Goal: Transaction & Acquisition: Purchase product/service

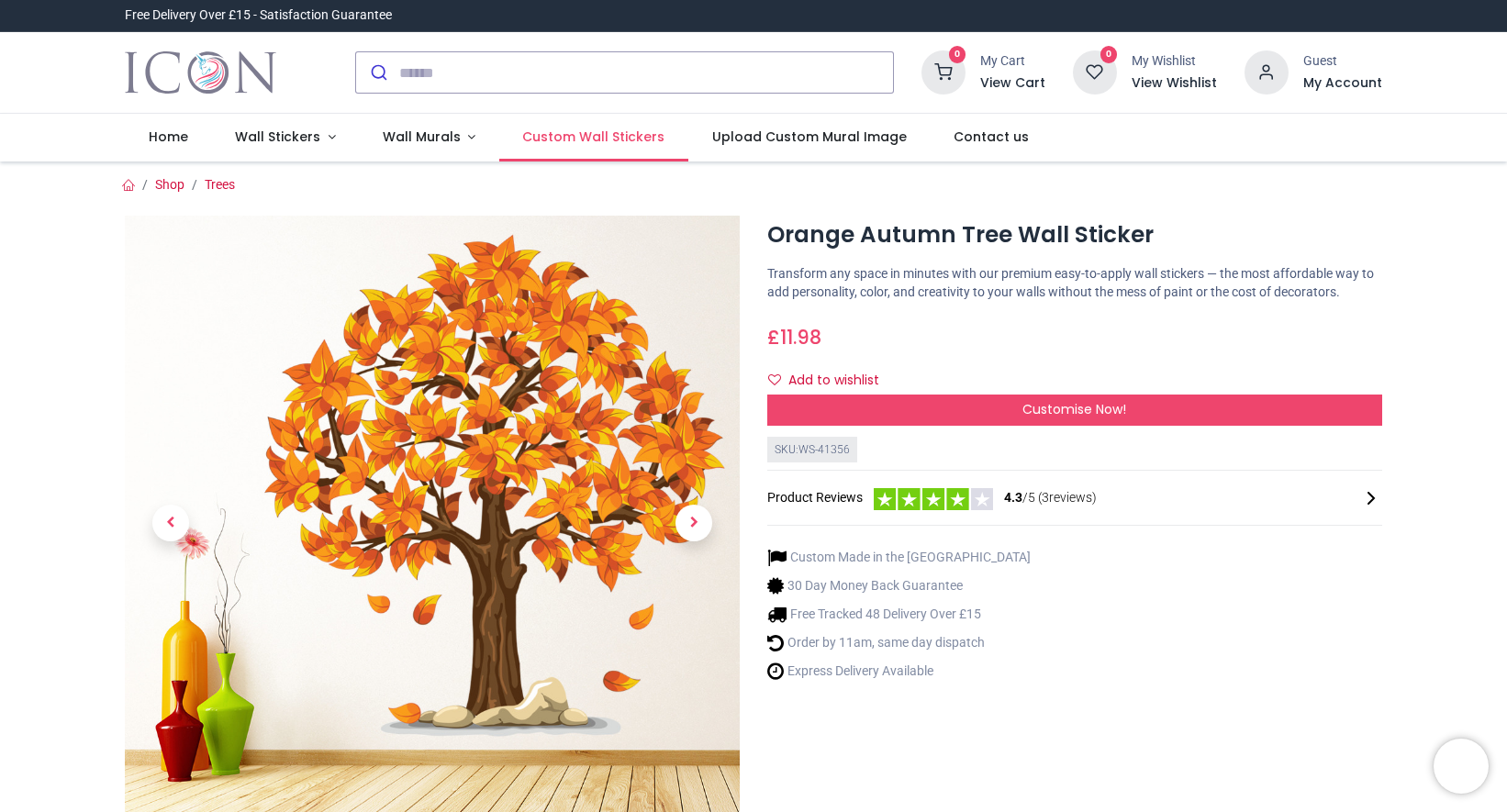
click at [579, 140] on span "Custom Wall Stickers" at bounding box center [593, 137] width 143 height 19
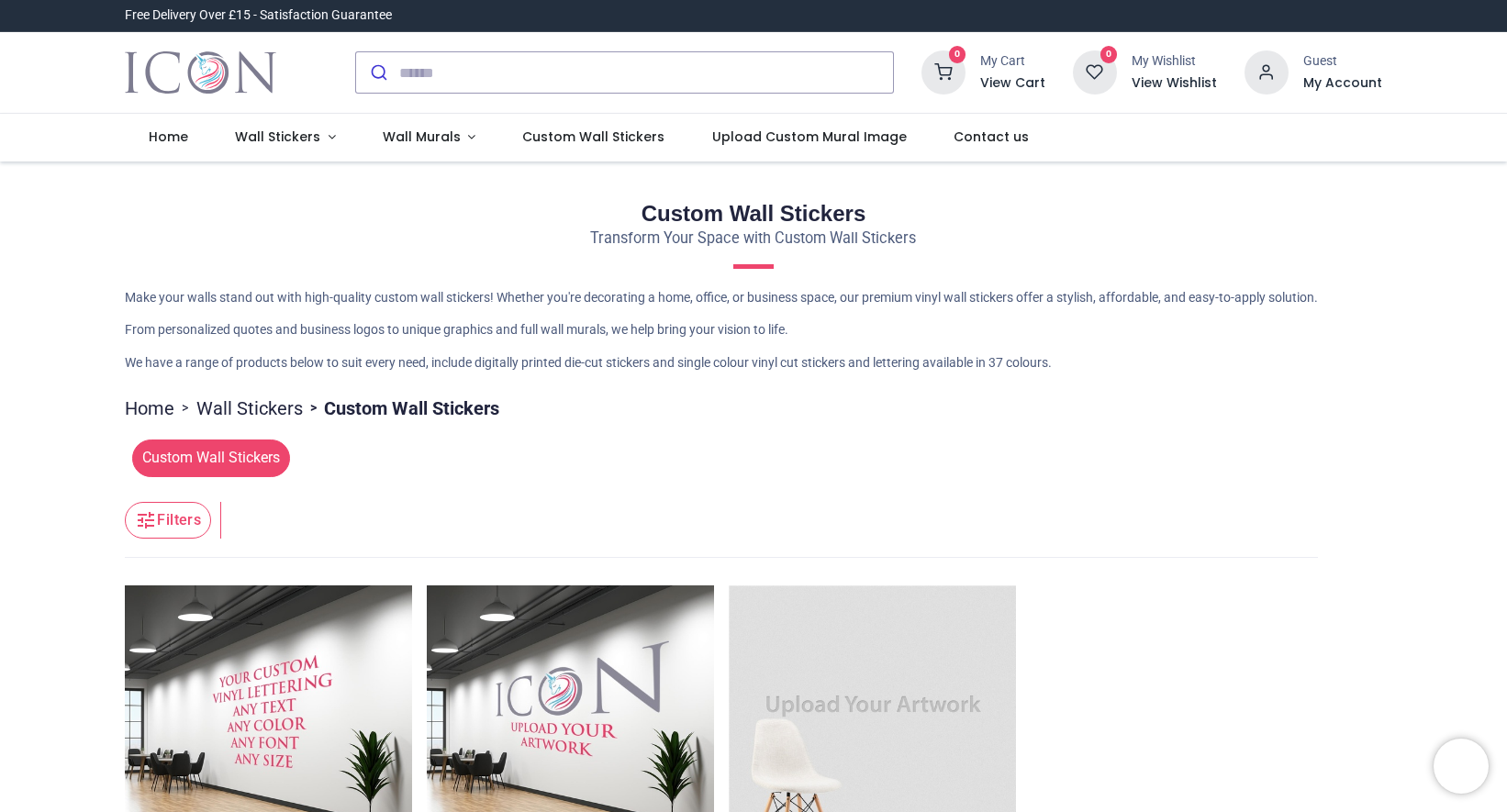
click at [225, 455] on span "Custom Wall Stickers" at bounding box center [211, 457] width 158 height 37
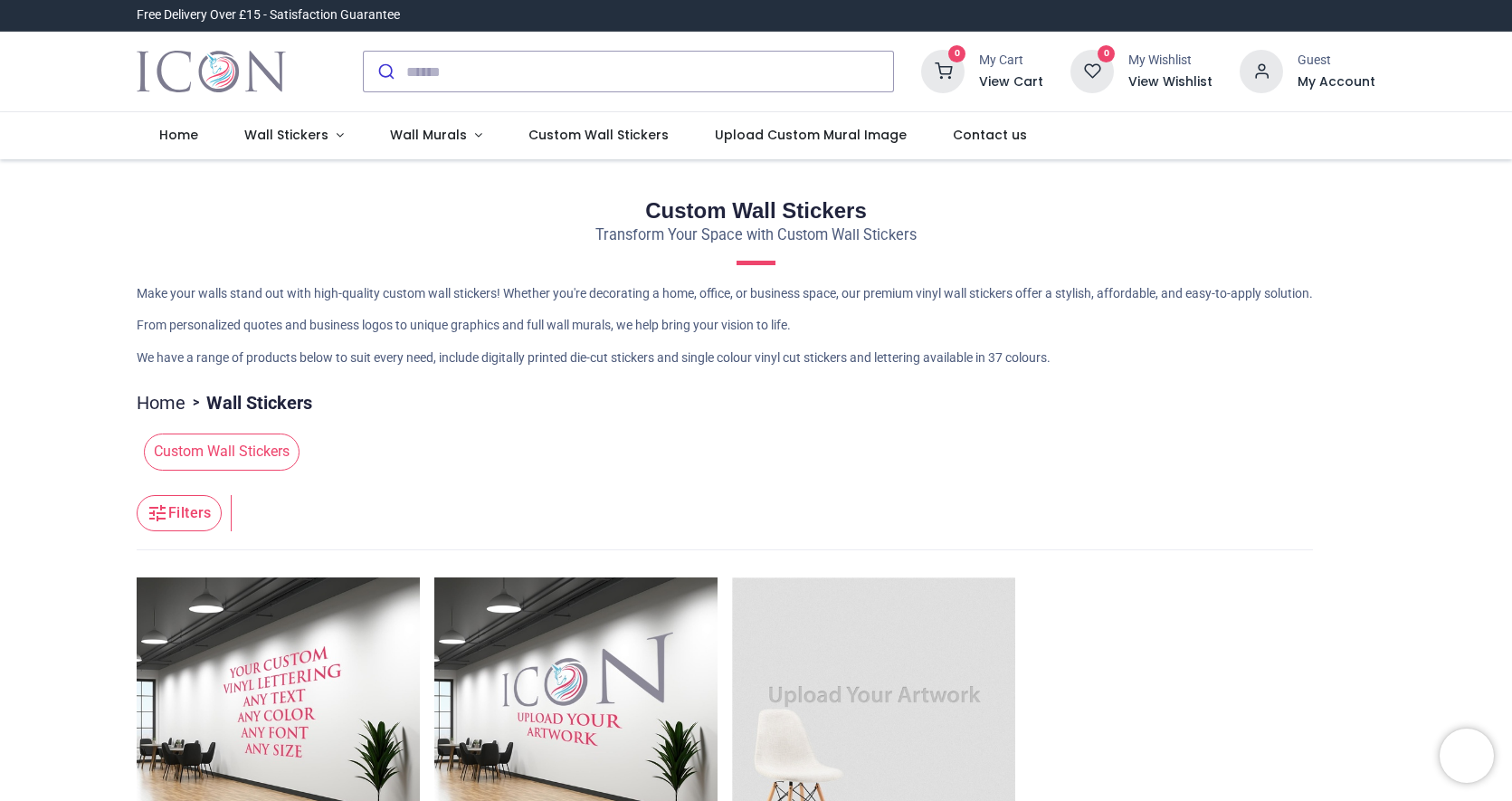
click at [249, 449] on span "Custom Wall Stickers" at bounding box center [221, 451] width 156 height 36
click at [202, 500] on button "Filters" at bounding box center [180, 513] width 85 height 36
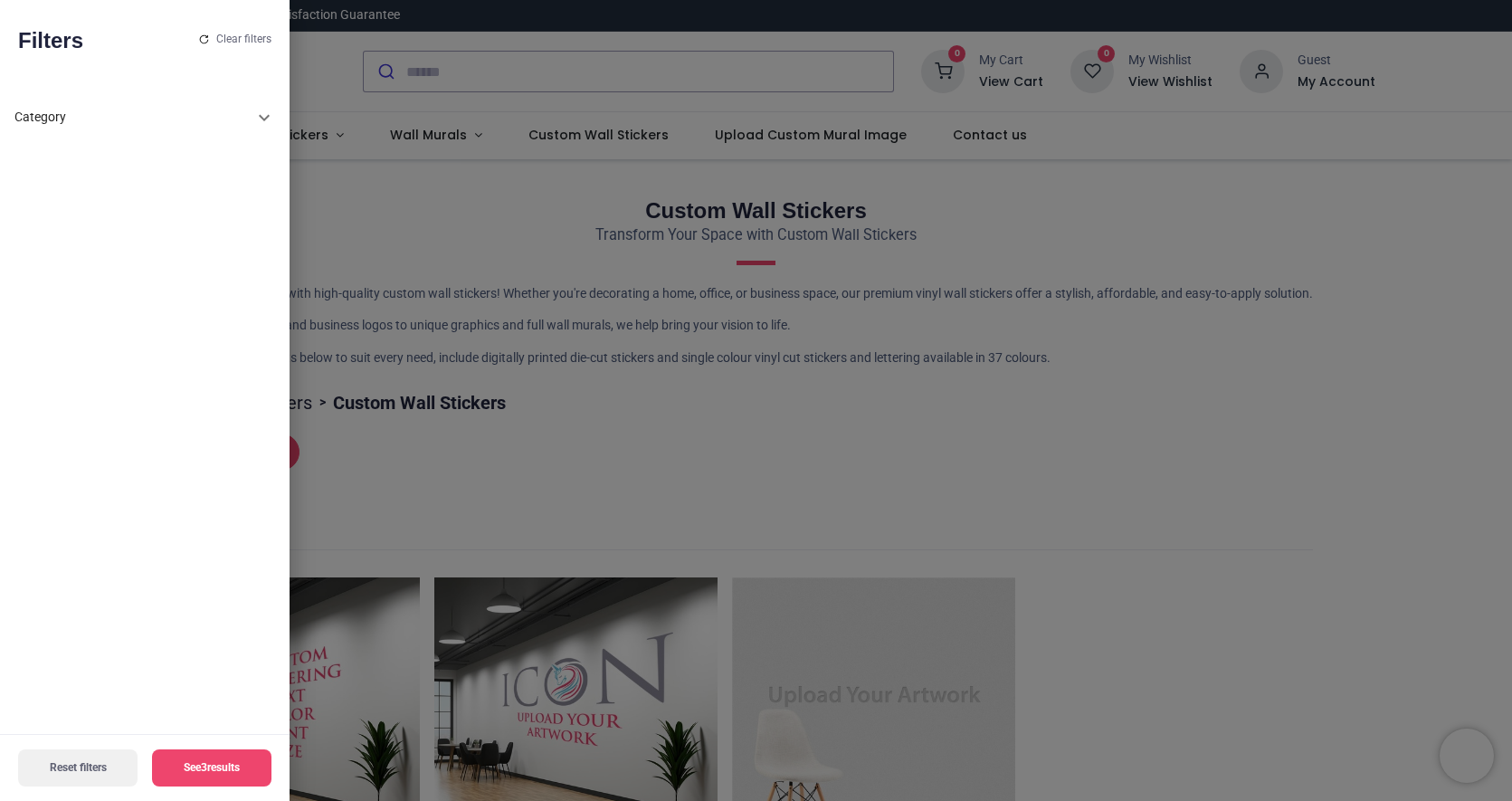
click at [261, 110] on icon at bounding box center [264, 117] width 21 height 21
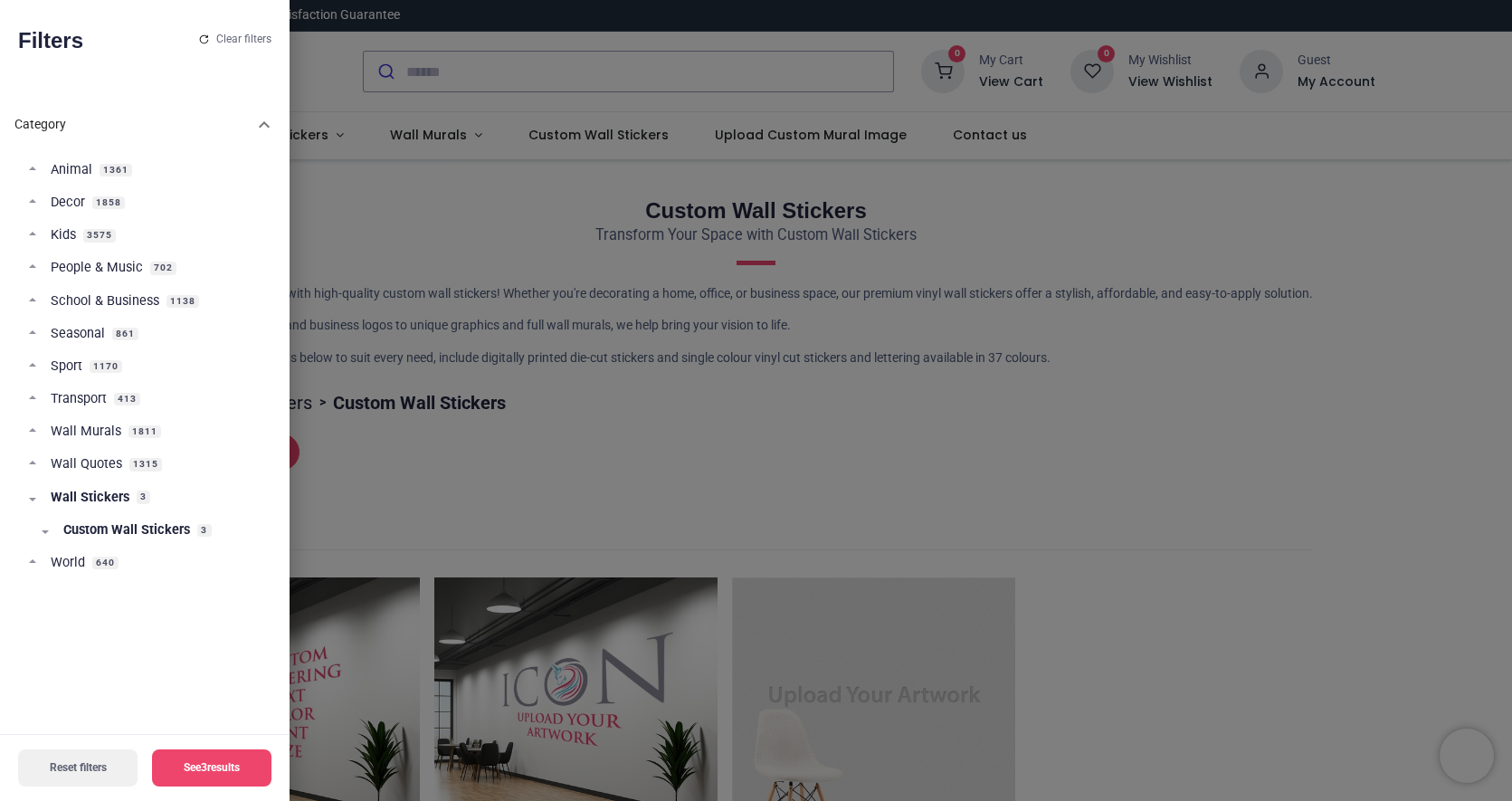
click at [103, 460] on span "Wall Quotes" at bounding box center [86, 465] width 71 height 19
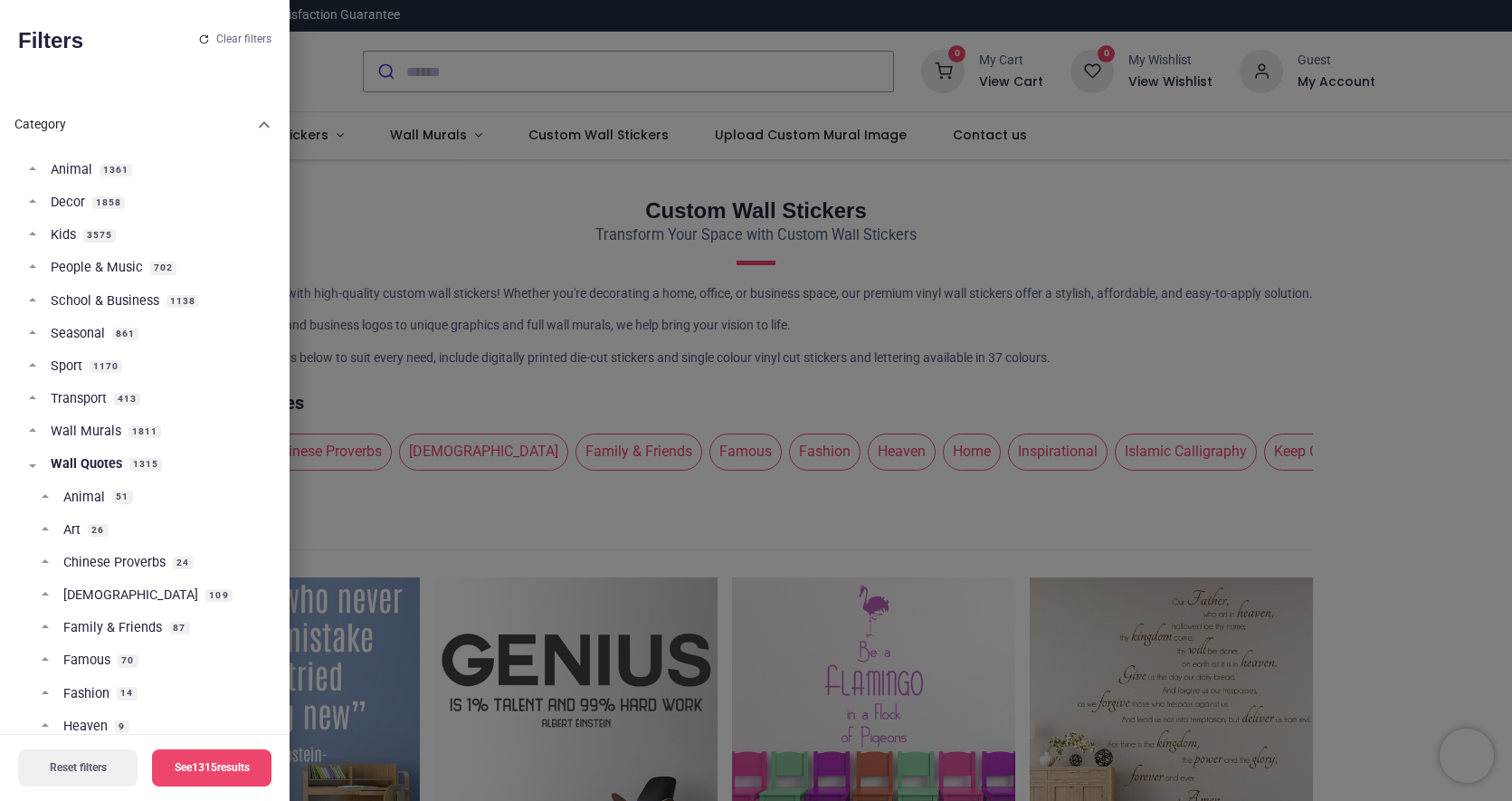
click at [206, 589] on span "109" at bounding box center [219, 595] width 26 height 13
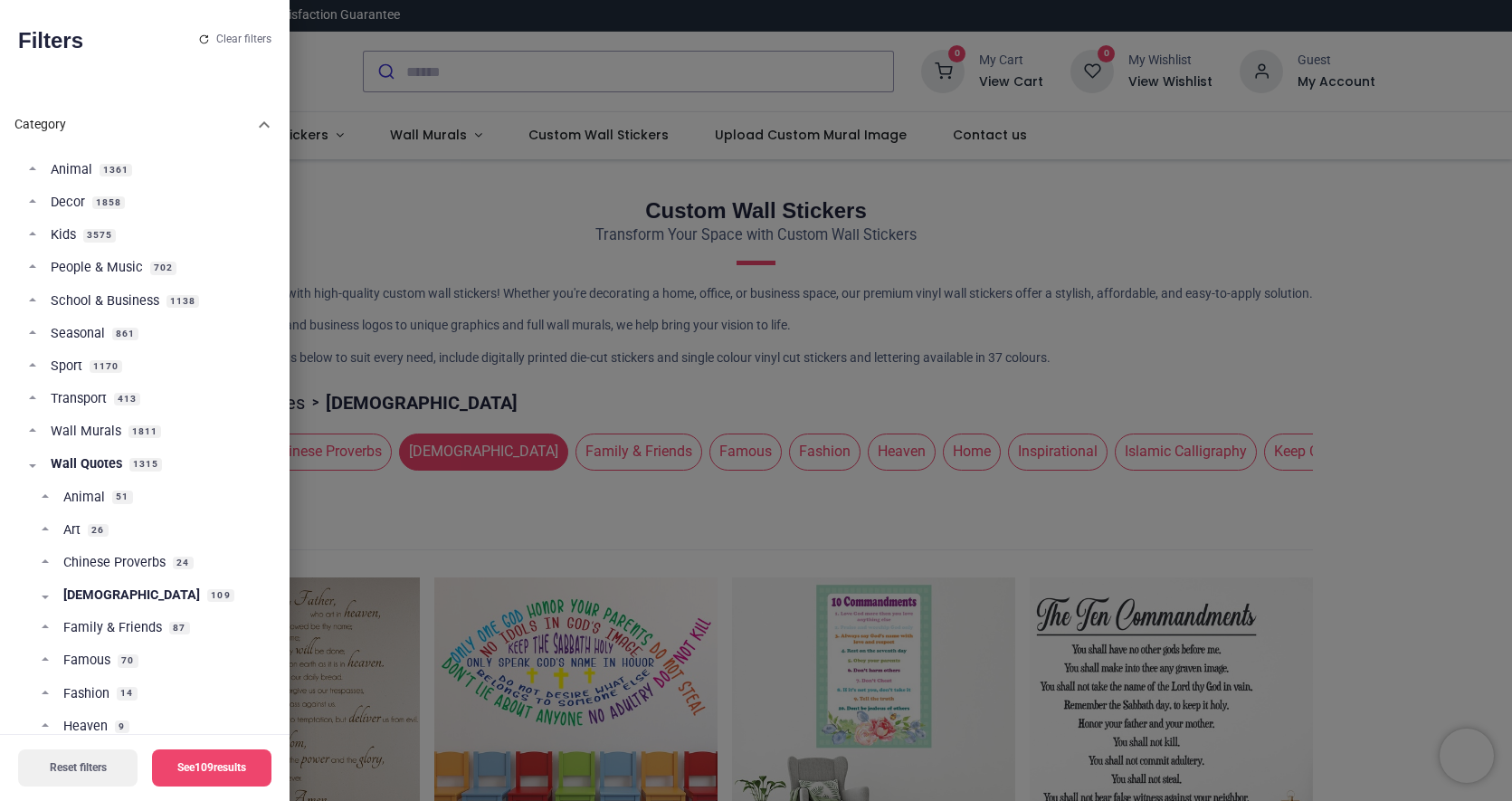
click at [379, 470] on div at bounding box center [756, 400] width 1512 height 801
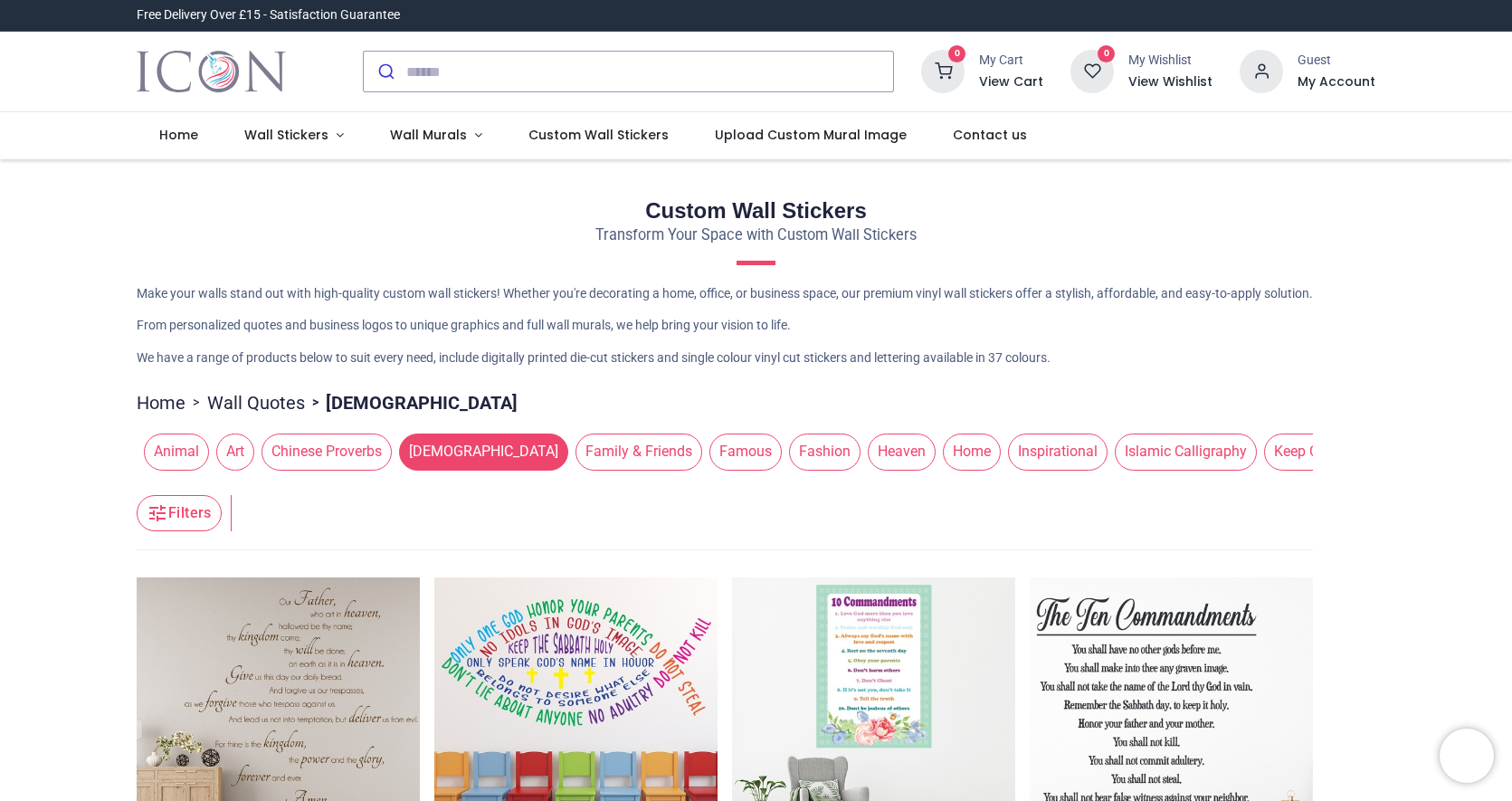
drag, startPoint x: 1507, startPoint y: 785, endPoint x: 1276, endPoint y: 769, distance: 231.6
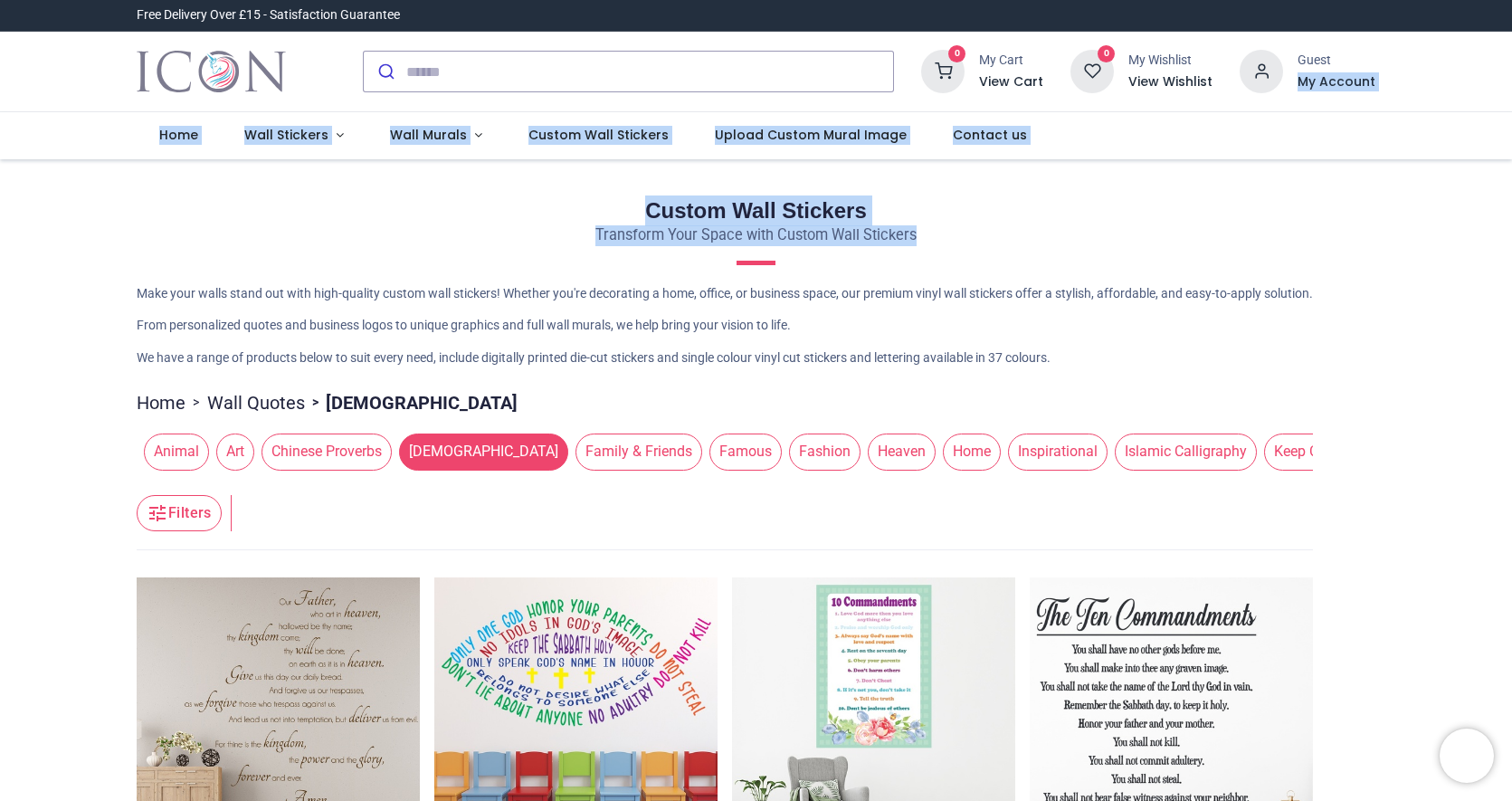
drag, startPoint x: 1509, startPoint y: 44, endPoint x: 1509, endPoint y: 281, distance: 237.0
click at [1485, 281] on div "Login • Register Home Wall Stickers" at bounding box center [756, 400] width 1512 height 801
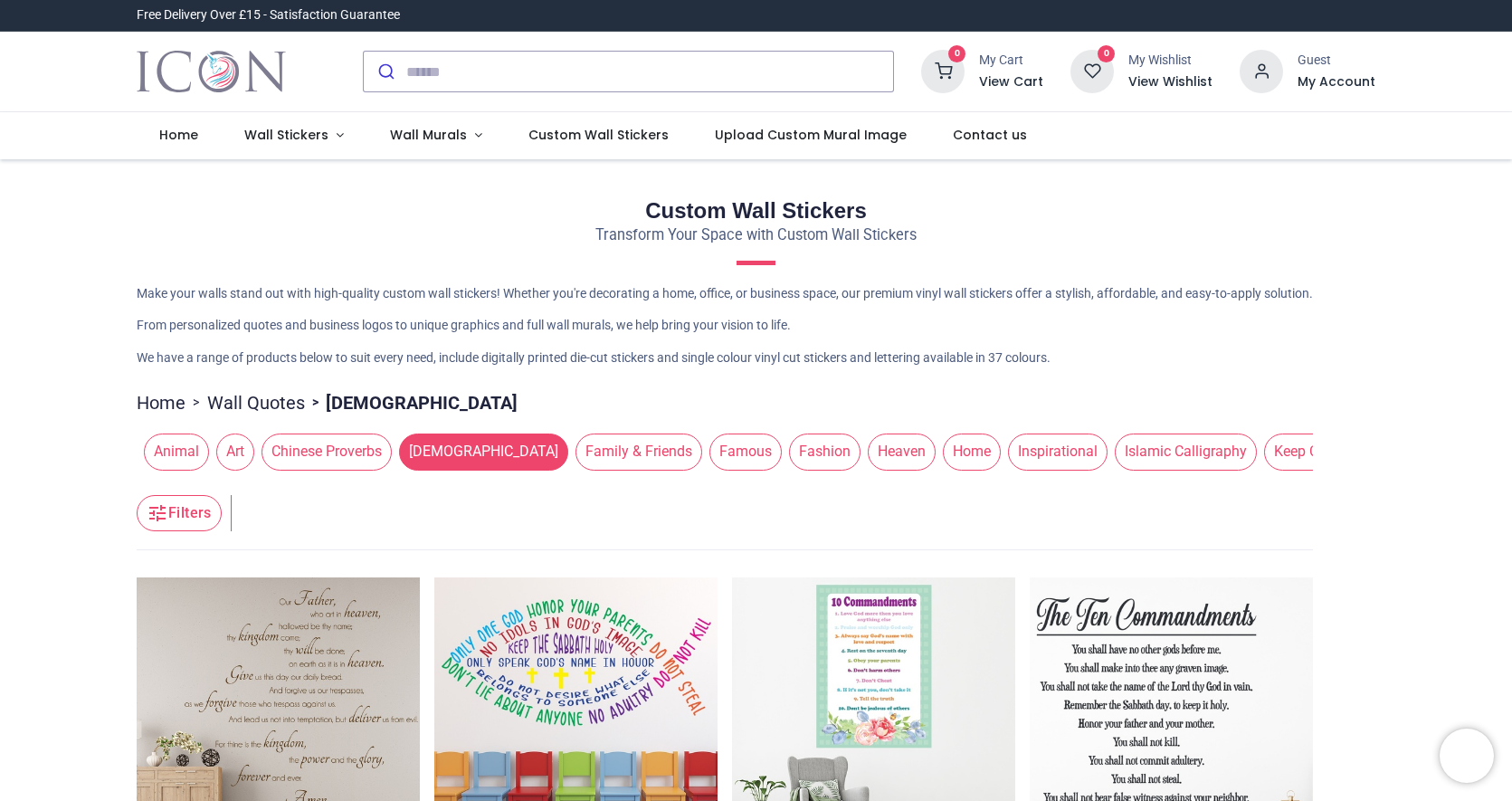
click at [260, 666] on img at bounding box center [279, 720] width 283 height 283
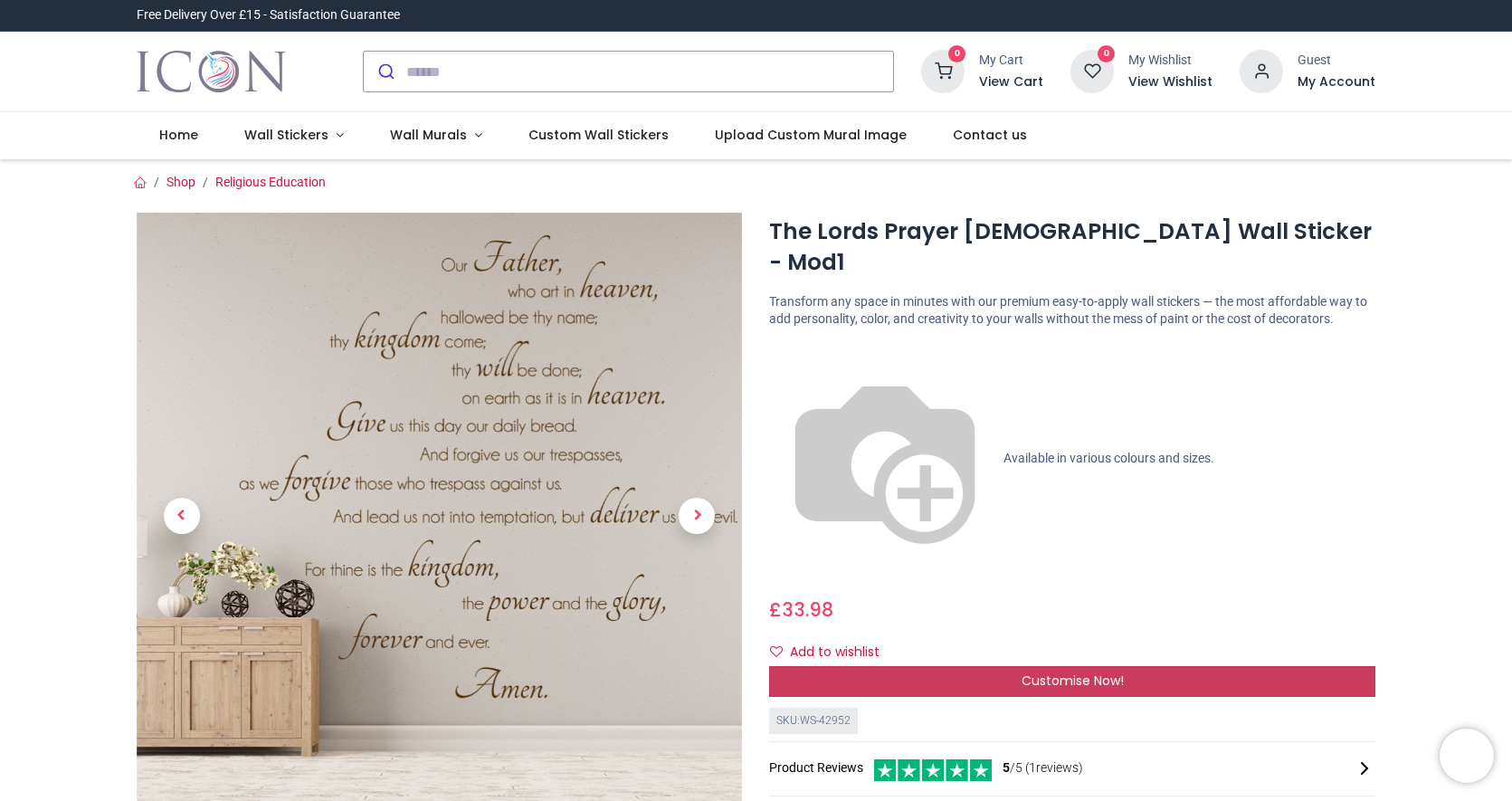
click at [1087, 671] on span "Customise Now!" at bounding box center [1073, 681] width 102 height 19
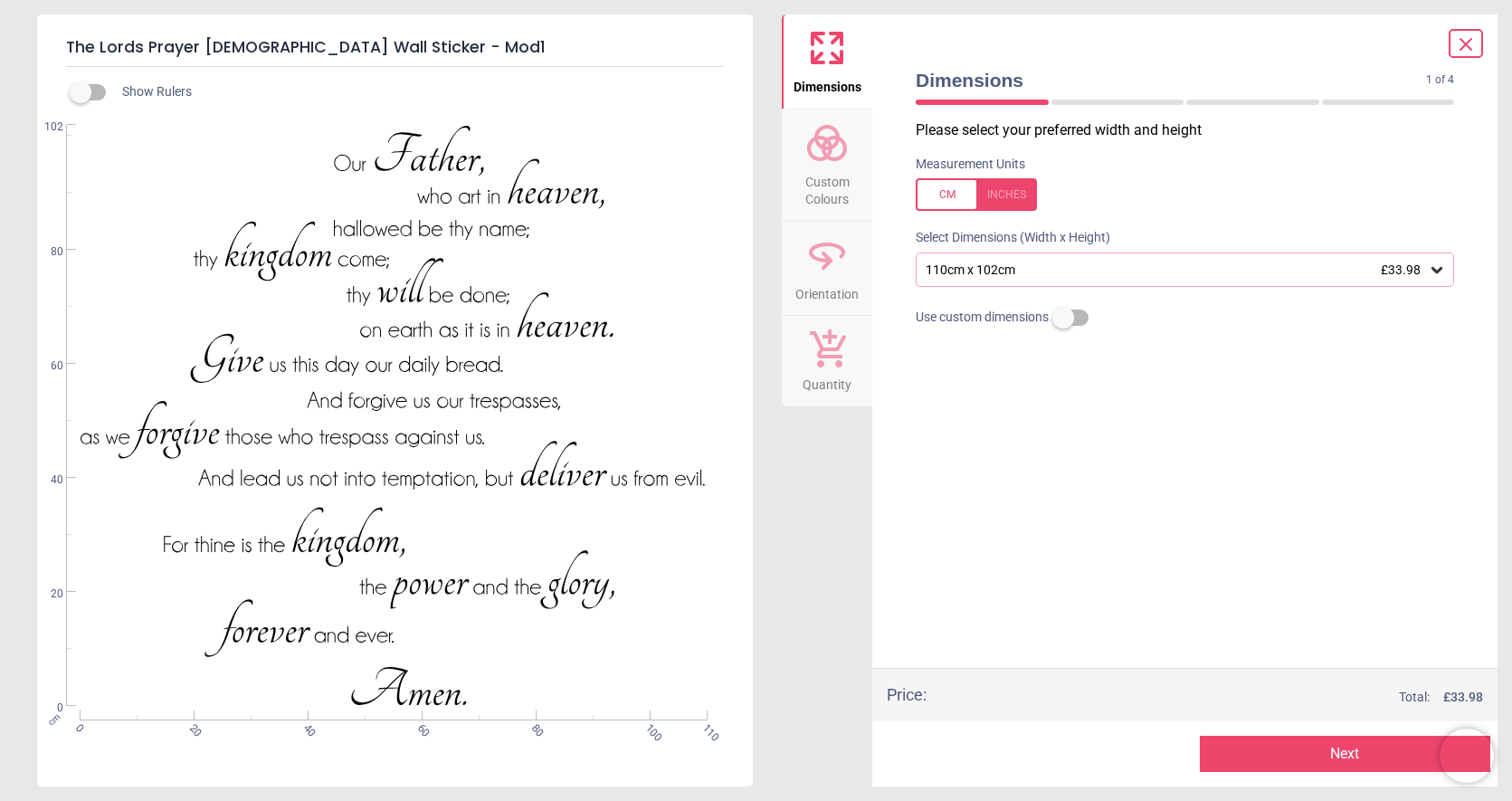
click at [1440, 264] on icon at bounding box center [1438, 270] width 19 height 19
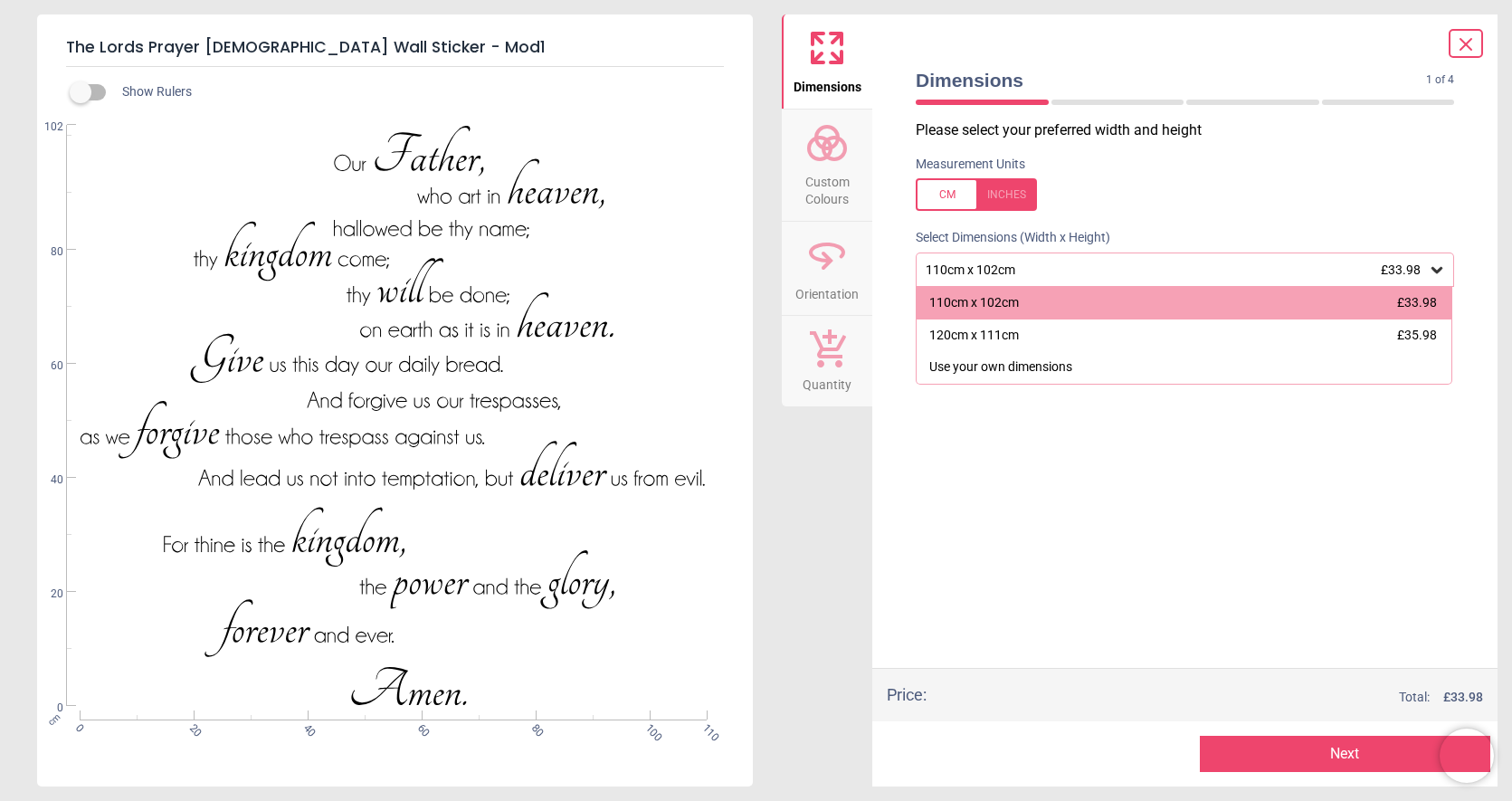
click at [1009, 186] on div at bounding box center [976, 194] width 121 height 32
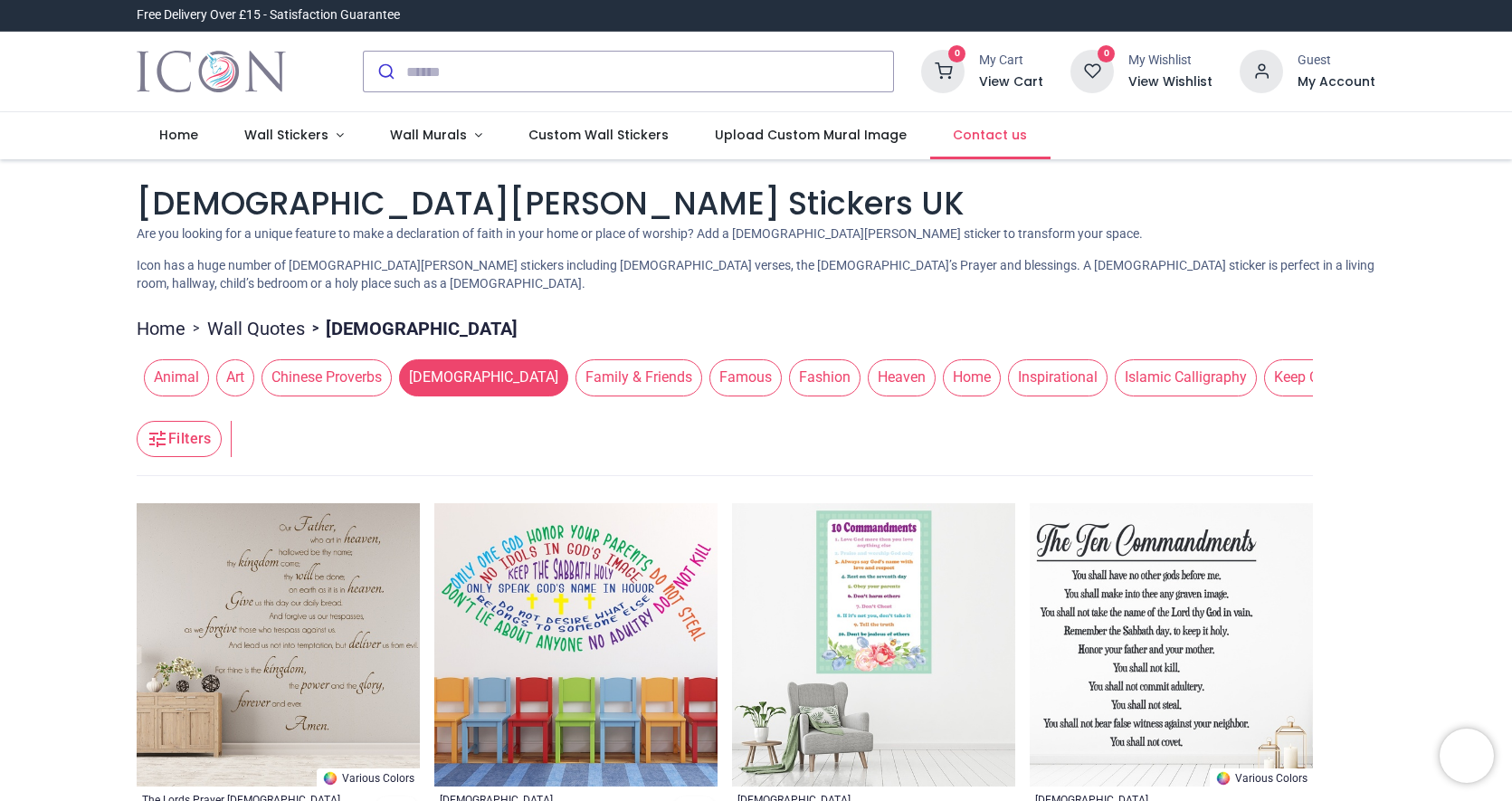
click at [982, 138] on span "Contact us" at bounding box center [990, 135] width 74 height 19
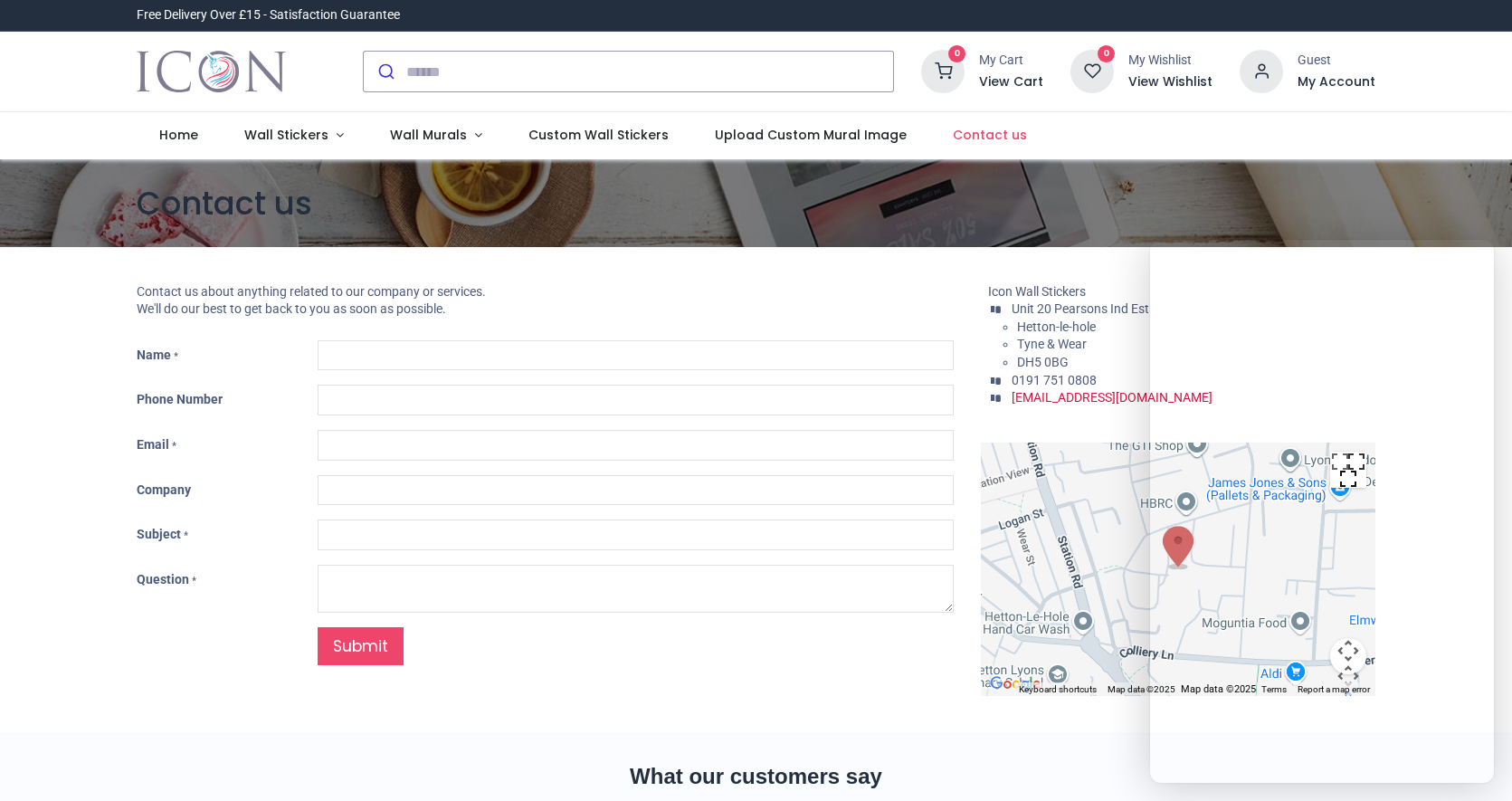
type input "***"
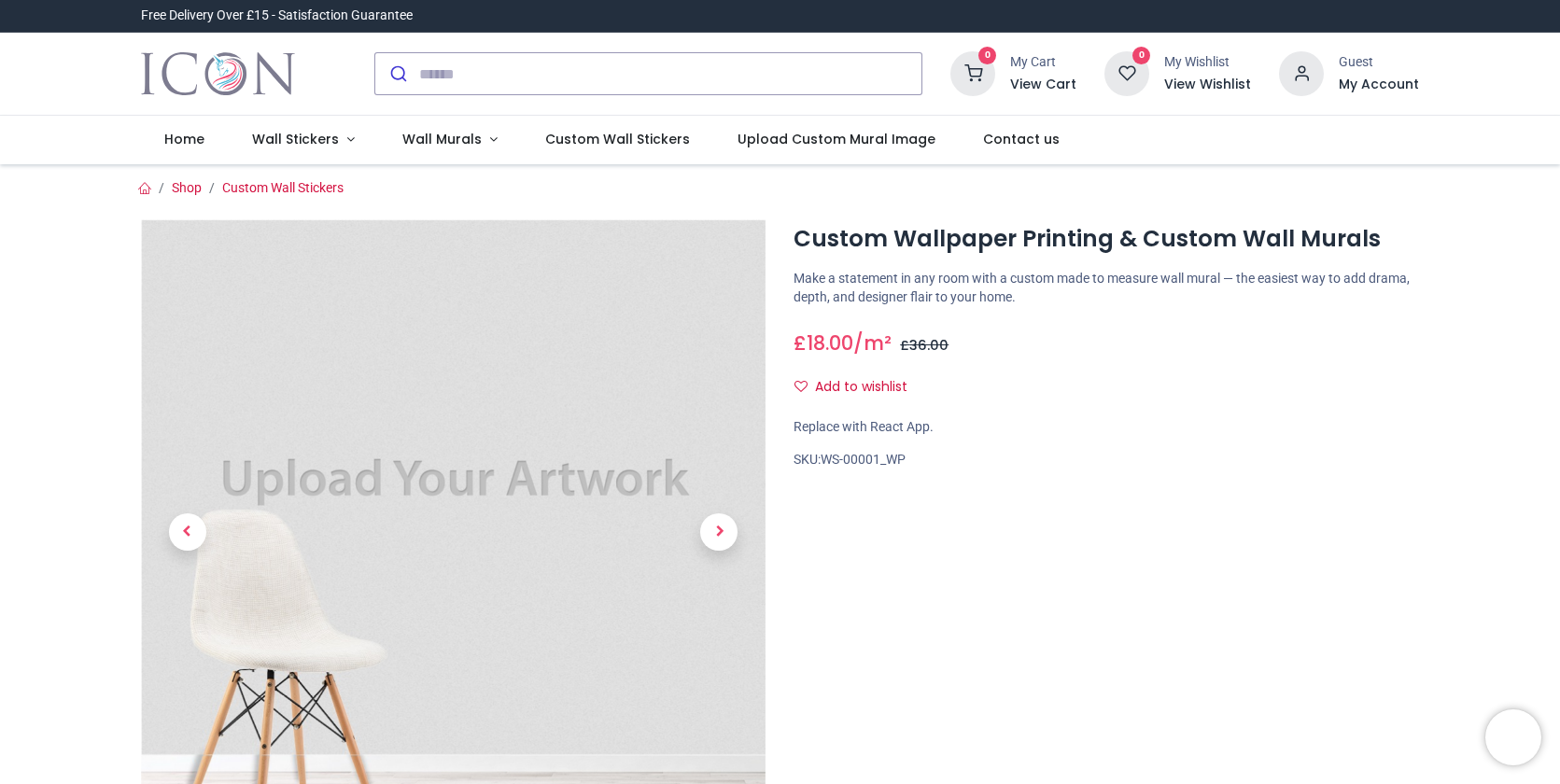
click at [355, 474] on img at bounding box center [454, 532] width 626 height 625
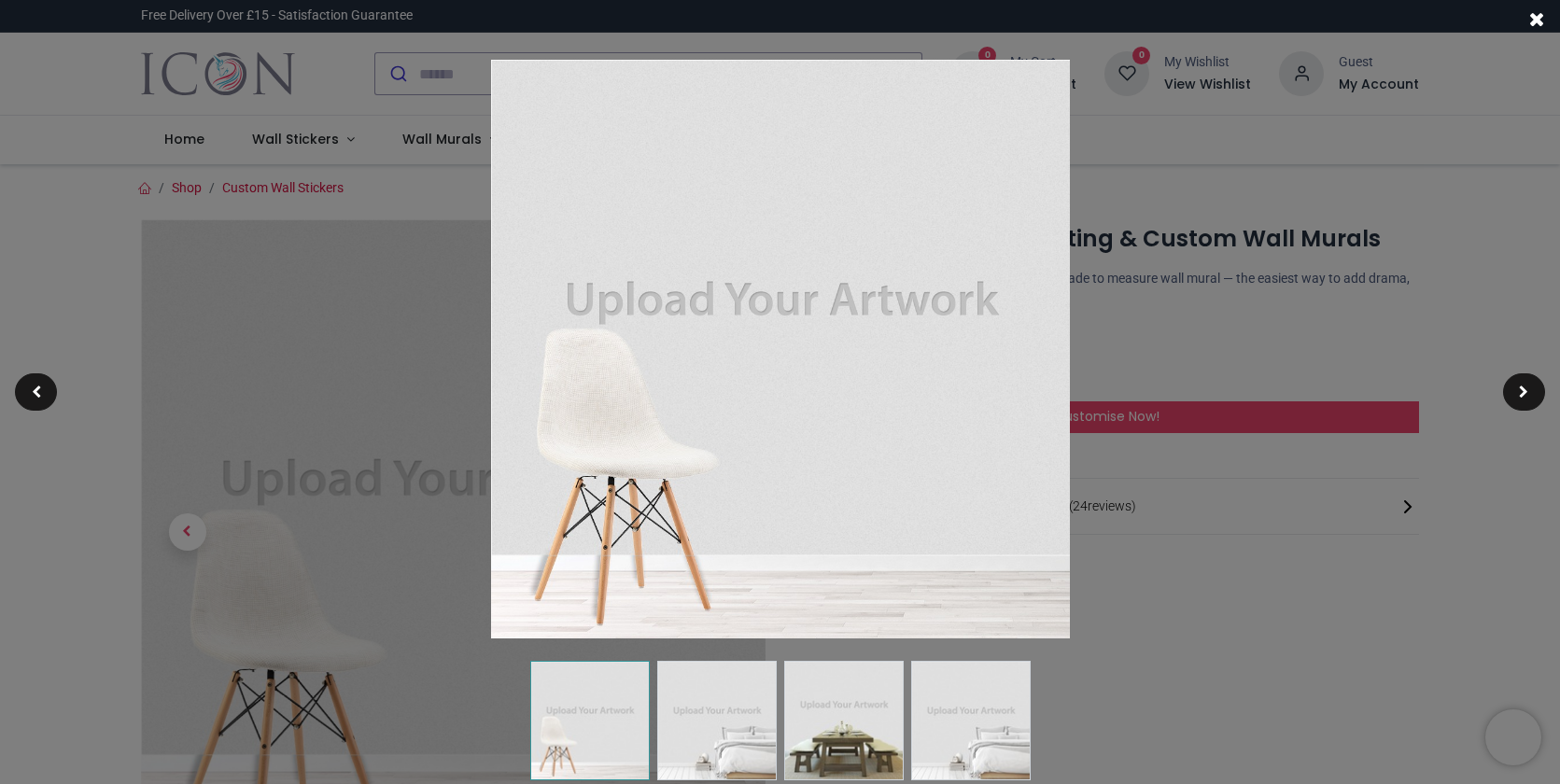
click at [738, 354] on img at bounding box center [780, 350] width 579 height 579
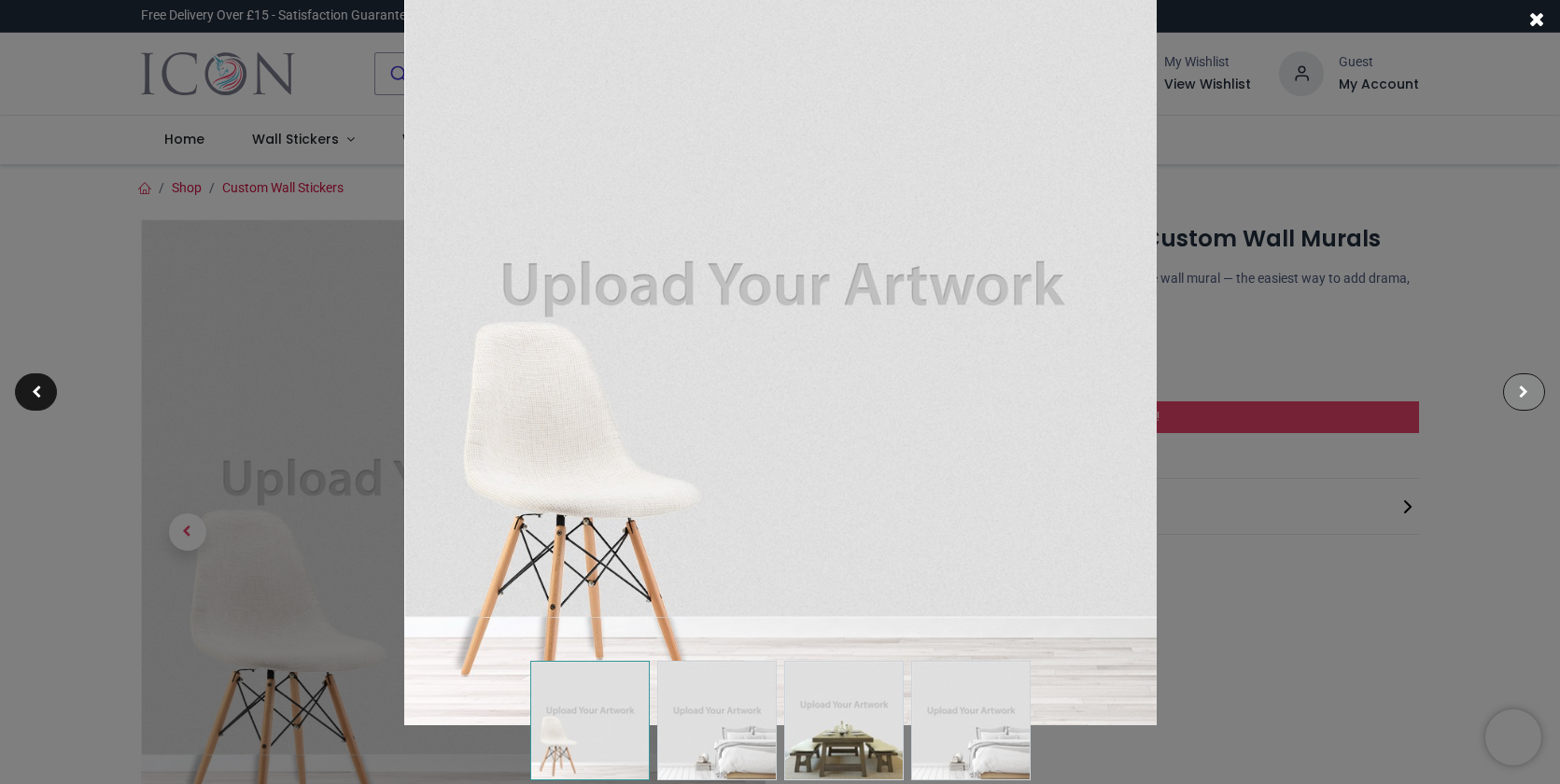
click at [1528, 386] on span at bounding box center [1524, 392] width 10 height 13
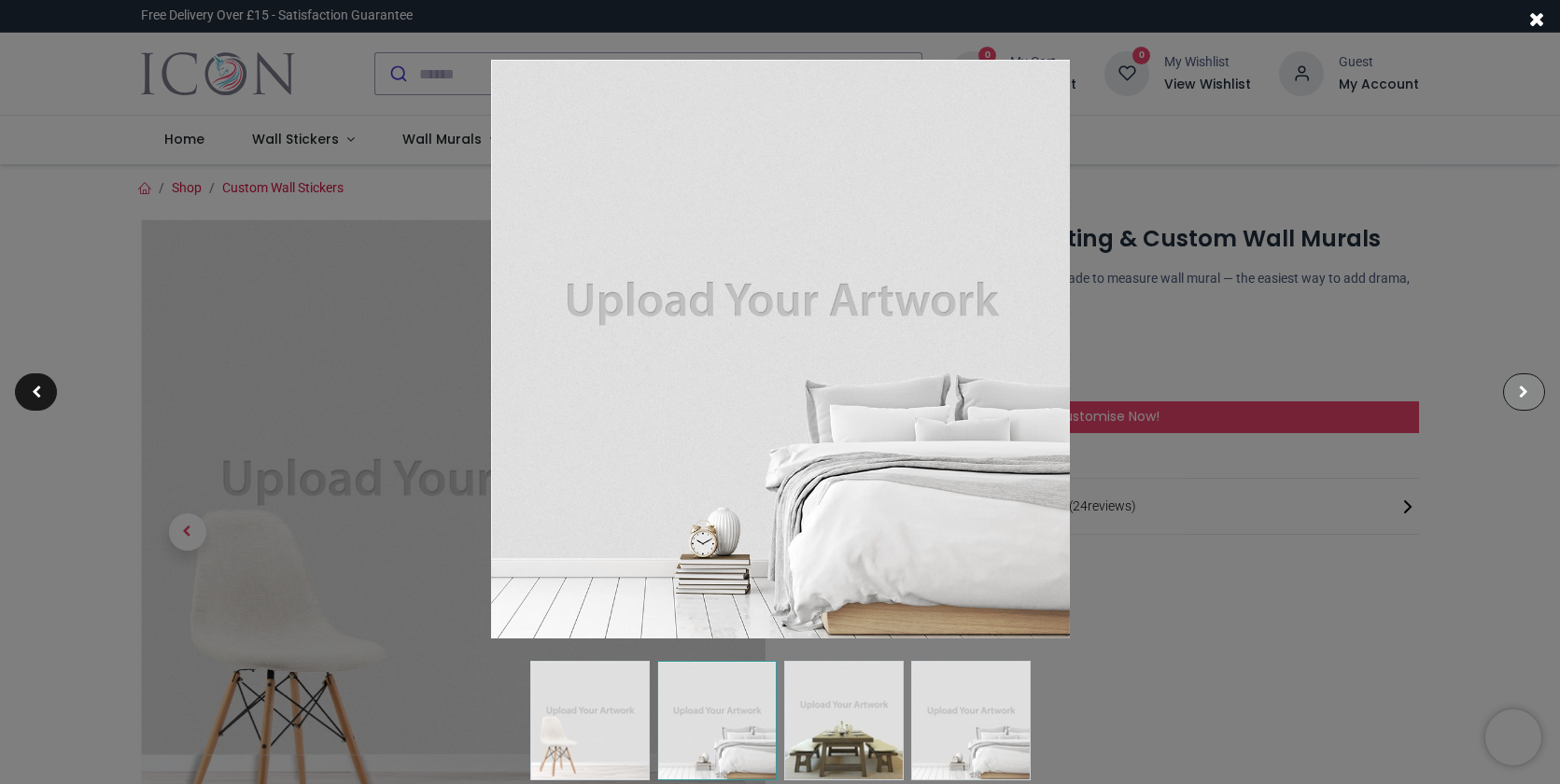
click at [1528, 384] on div at bounding box center [1525, 392] width 42 height 37
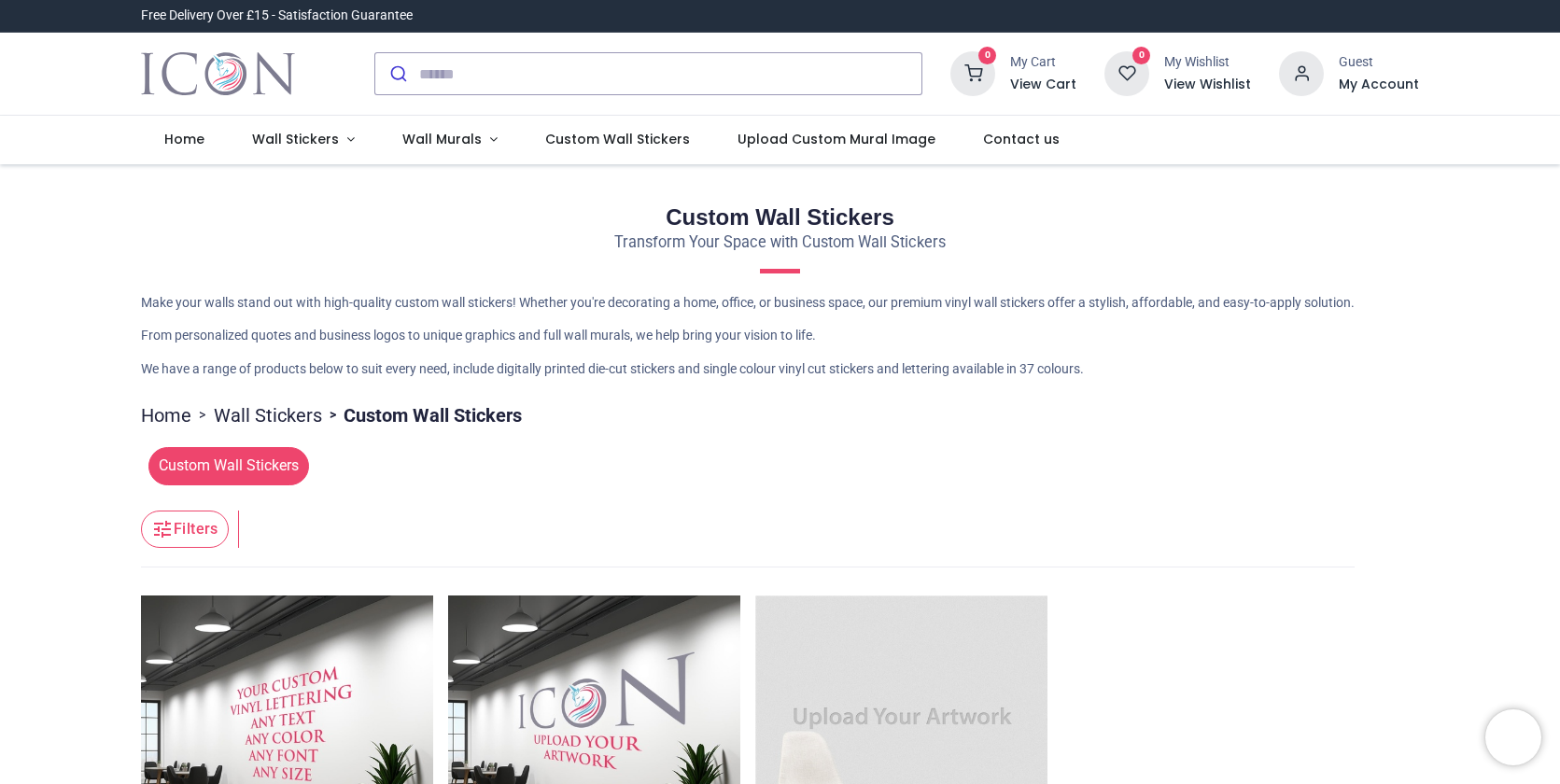
click at [234, 456] on span "Custom Wall Stickers" at bounding box center [228, 465] width 160 height 37
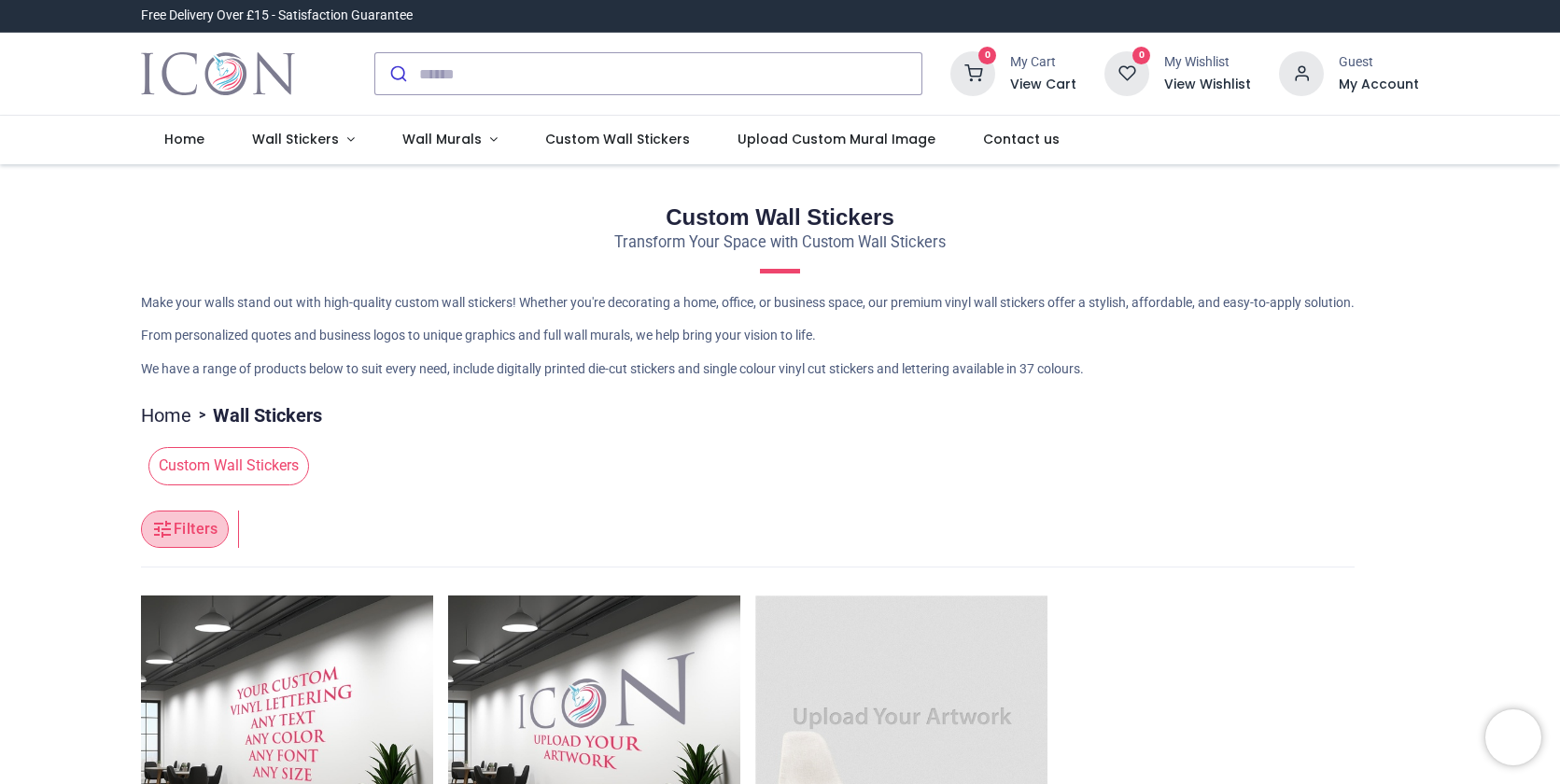
click at [176, 531] on button "Filters" at bounding box center [185, 529] width 88 height 37
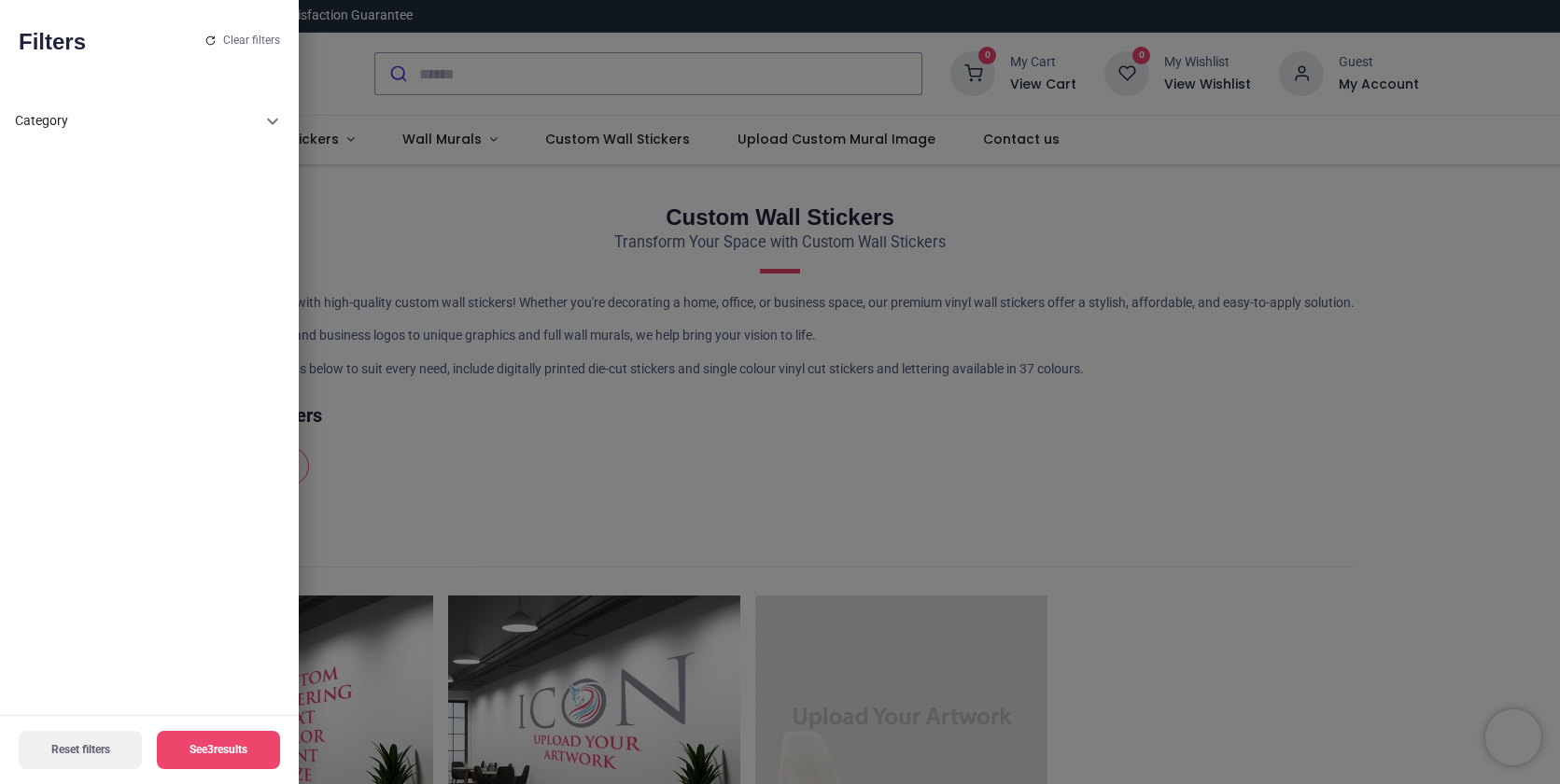
click at [272, 121] on icon at bounding box center [272, 120] width 22 height 22
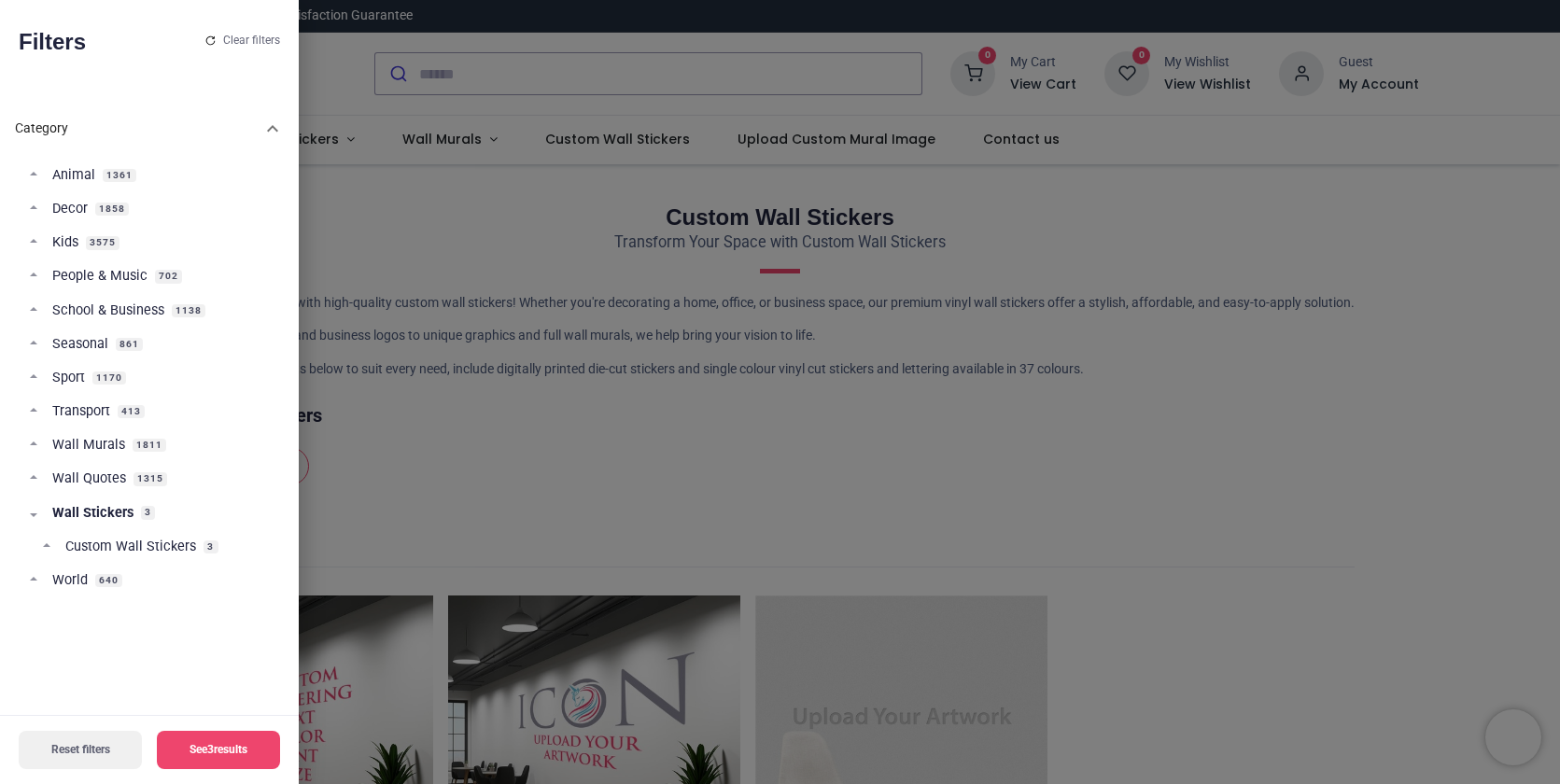
click at [99, 478] on span "Wall Quotes" at bounding box center [89, 479] width 74 height 19
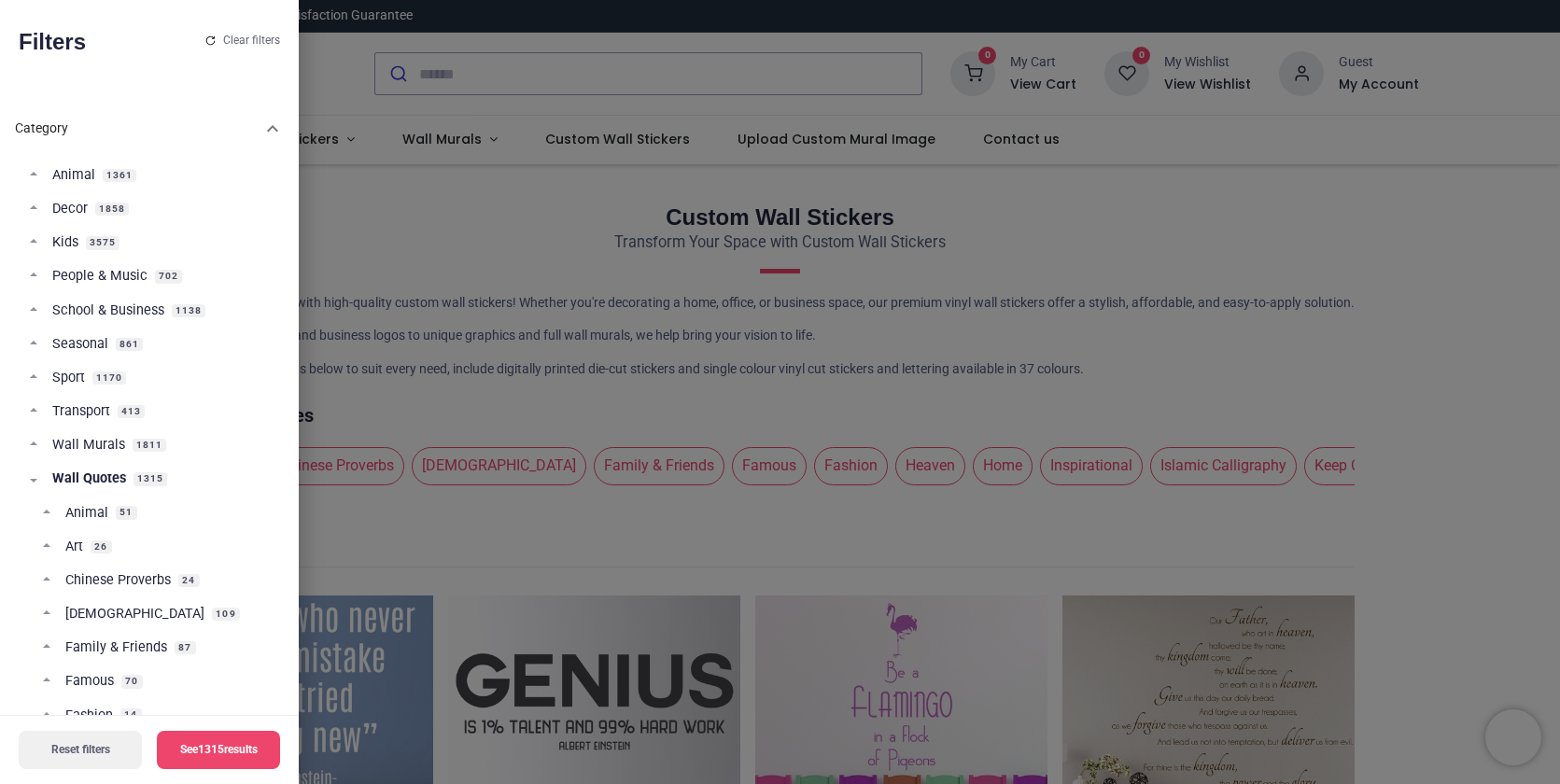
click at [99, 615] on span "[DEMOGRAPHIC_DATA]" at bounding box center [135, 614] width 139 height 19
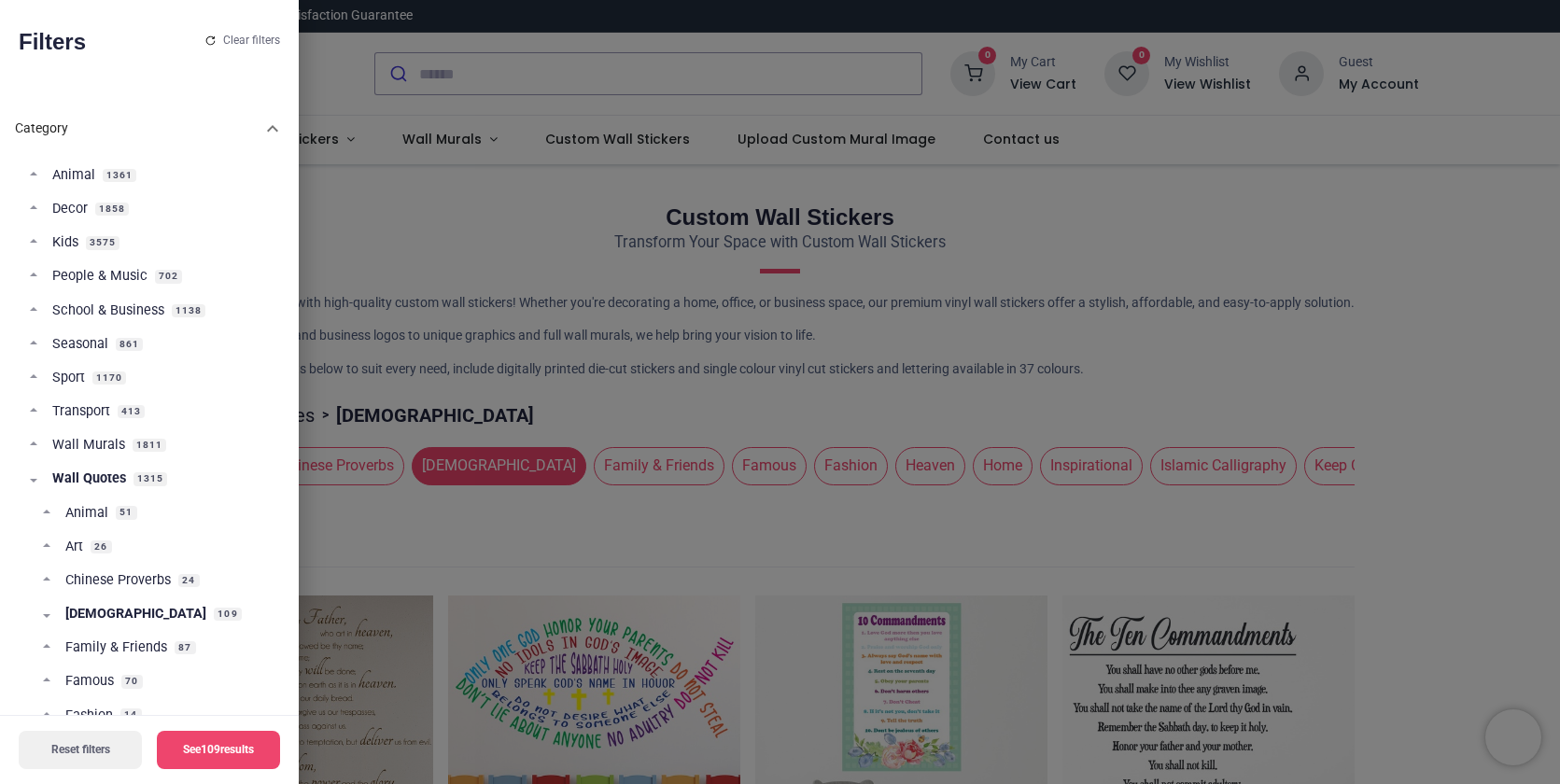
click at [200, 747] on button "See 109 results" at bounding box center [218, 750] width 123 height 38
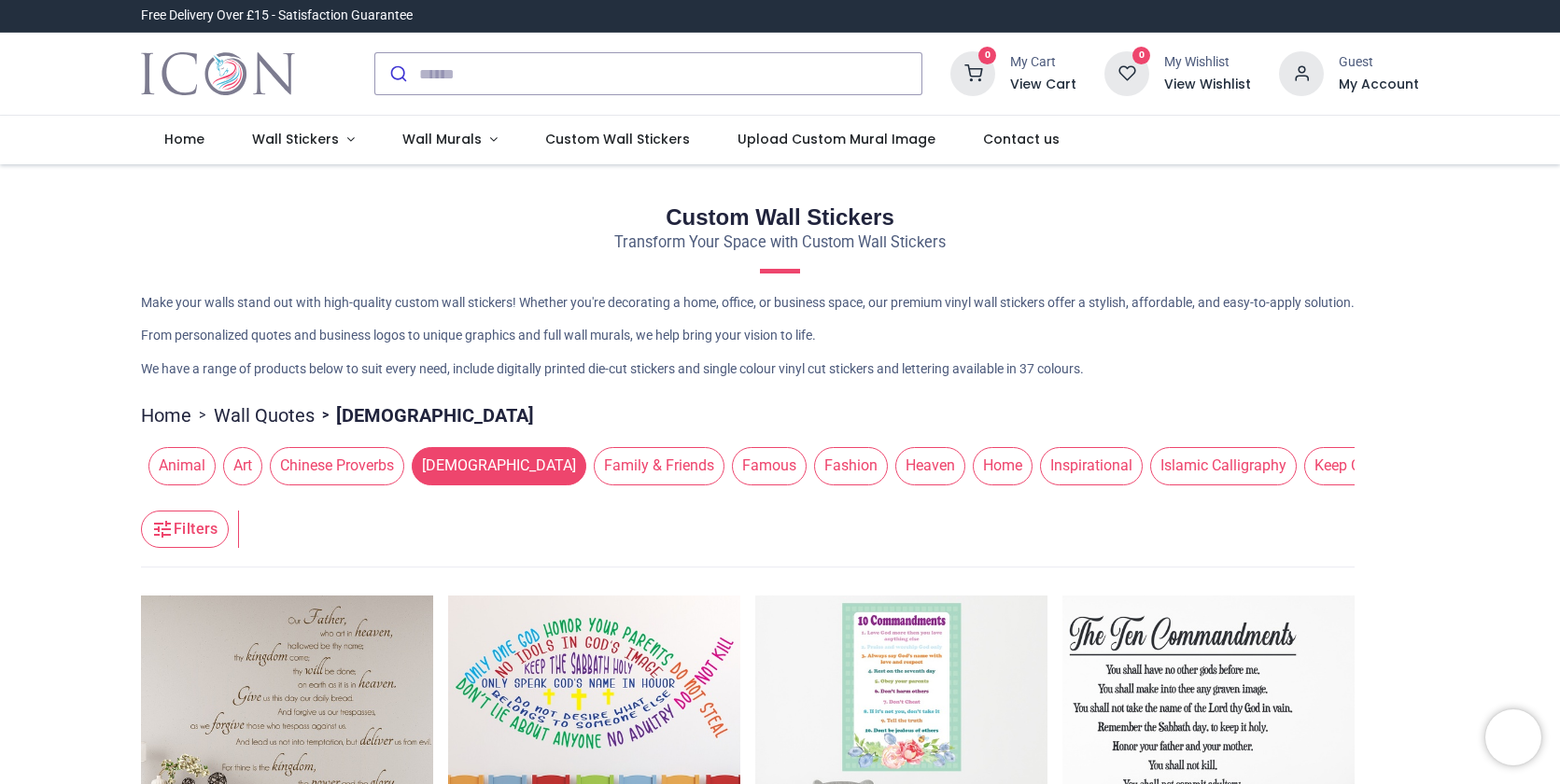
click at [412, 484] on span "[DEMOGRAPHIC_DATA]" at bounding box center [499, 465] width 175 height 37
click at [1131, 692] on img at bounding box center [1208, 742] width 292 height 292
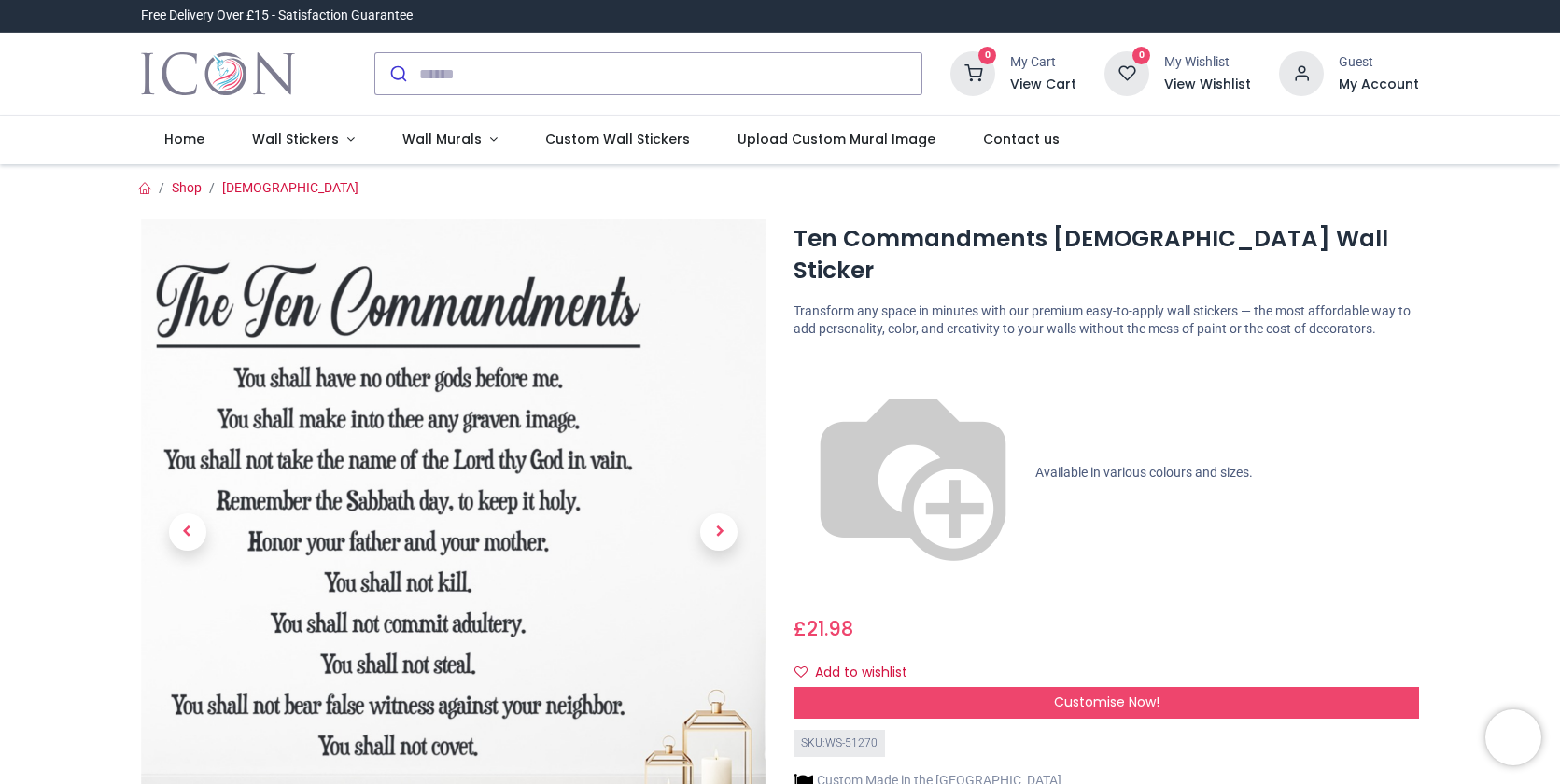
click at [1134, 692] on span "Customise Now!" at bounding box center [1107, 702] width 105 height 19
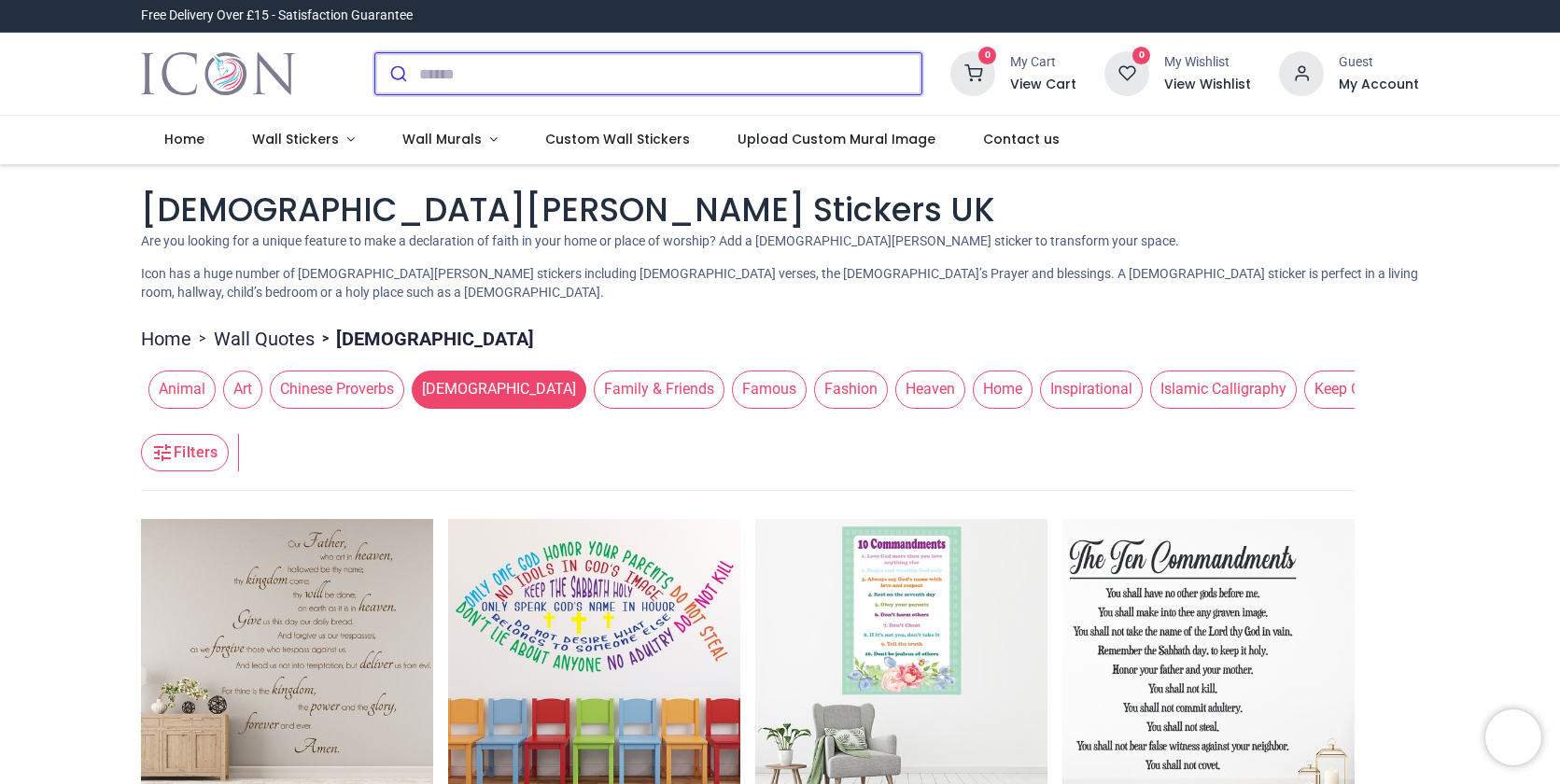
click at [506, 76] on input "search" at bounding box center [671, 74] width 502 height 41
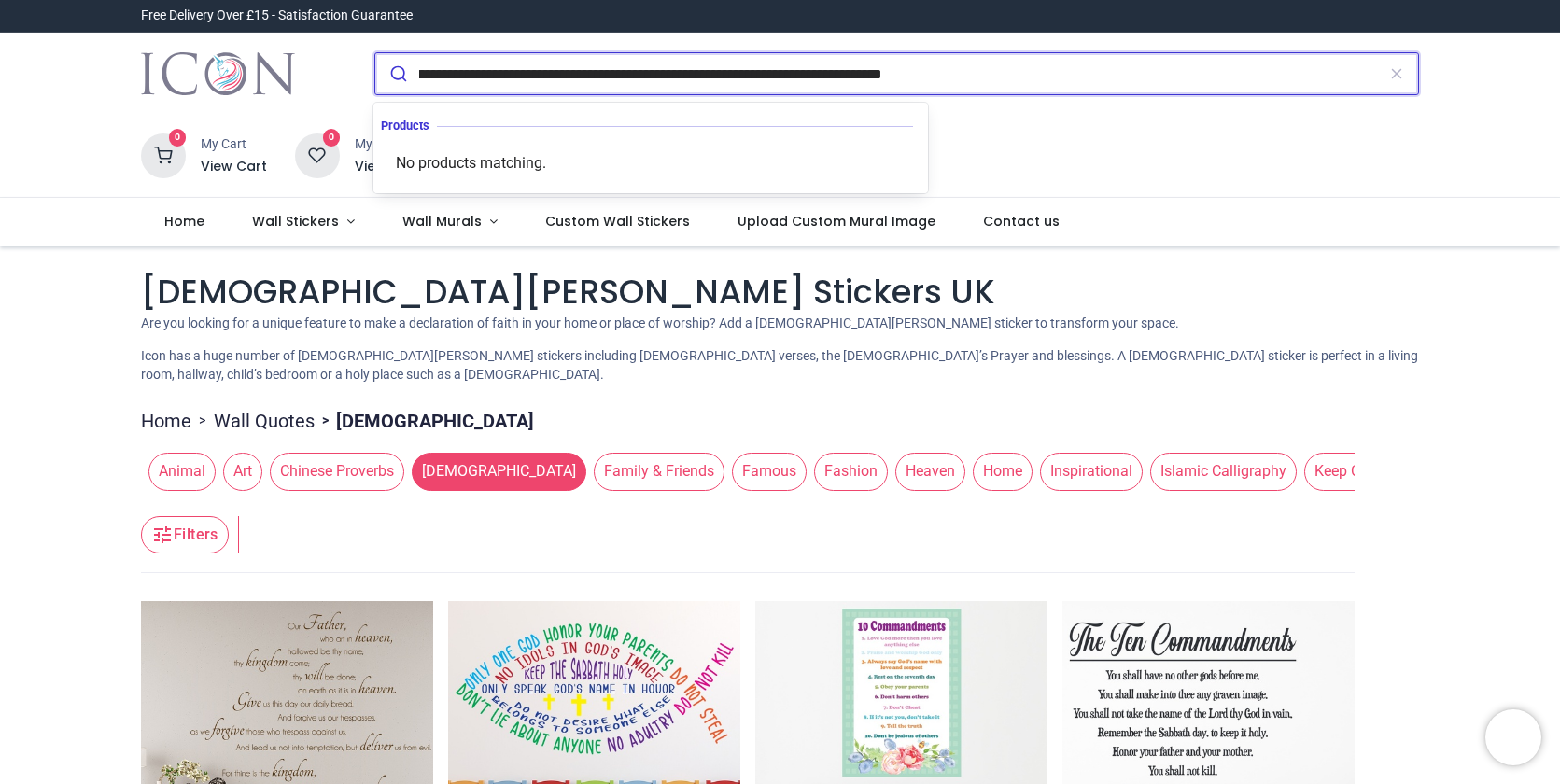
scroll to position [0, 225]
type input "**********"
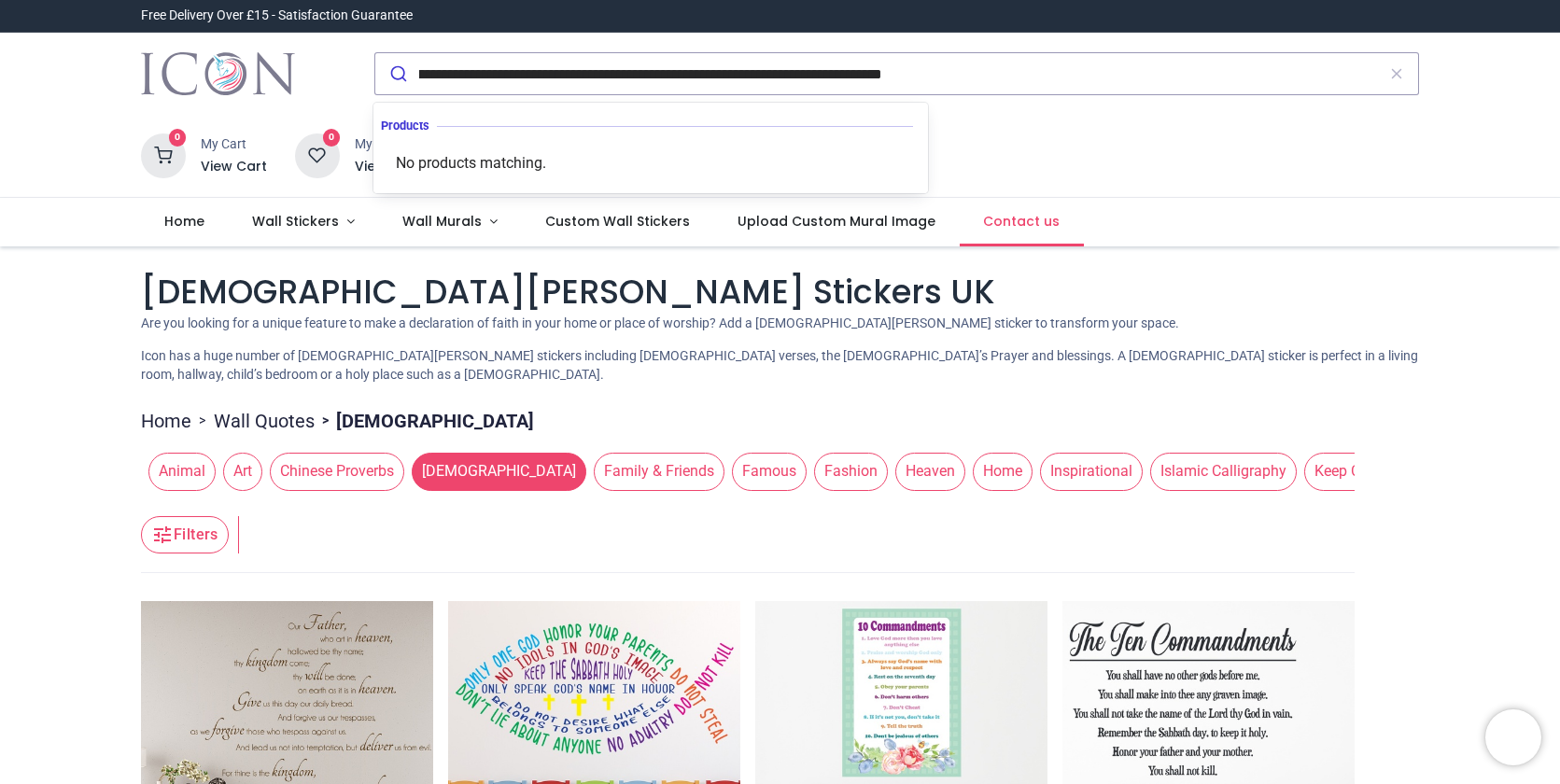
click at [983, 212] on span "Contact us" at bounding box center [1021, 222] width 76 height 19
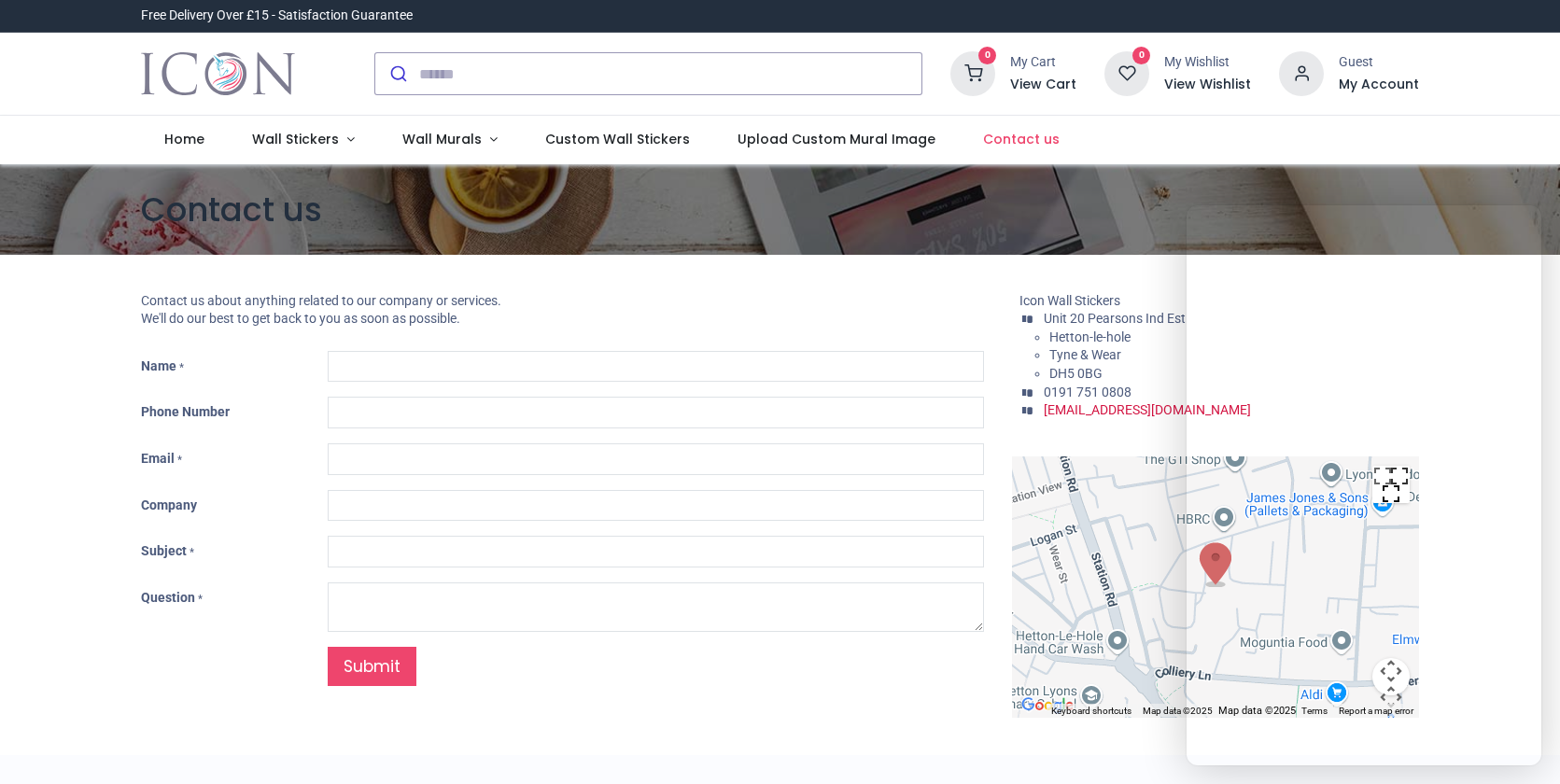
type input "***"
click at [598, 141] on span "Custom Wall Stickers" at bounding box center [618, 139] width 145 height 19
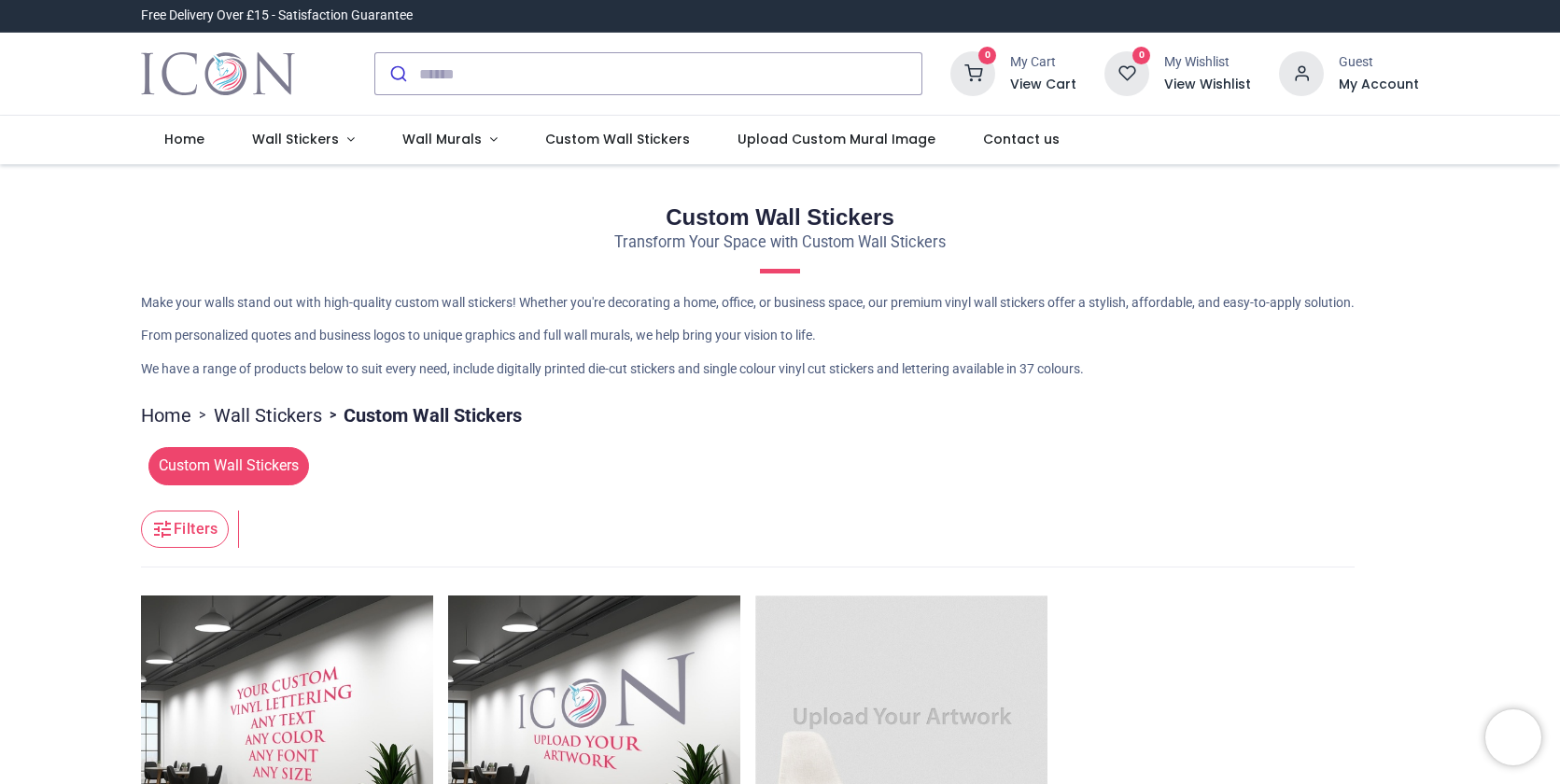
click at [187, 528] on button "Filters" at bounding box center [185, 529] width 88 height 37
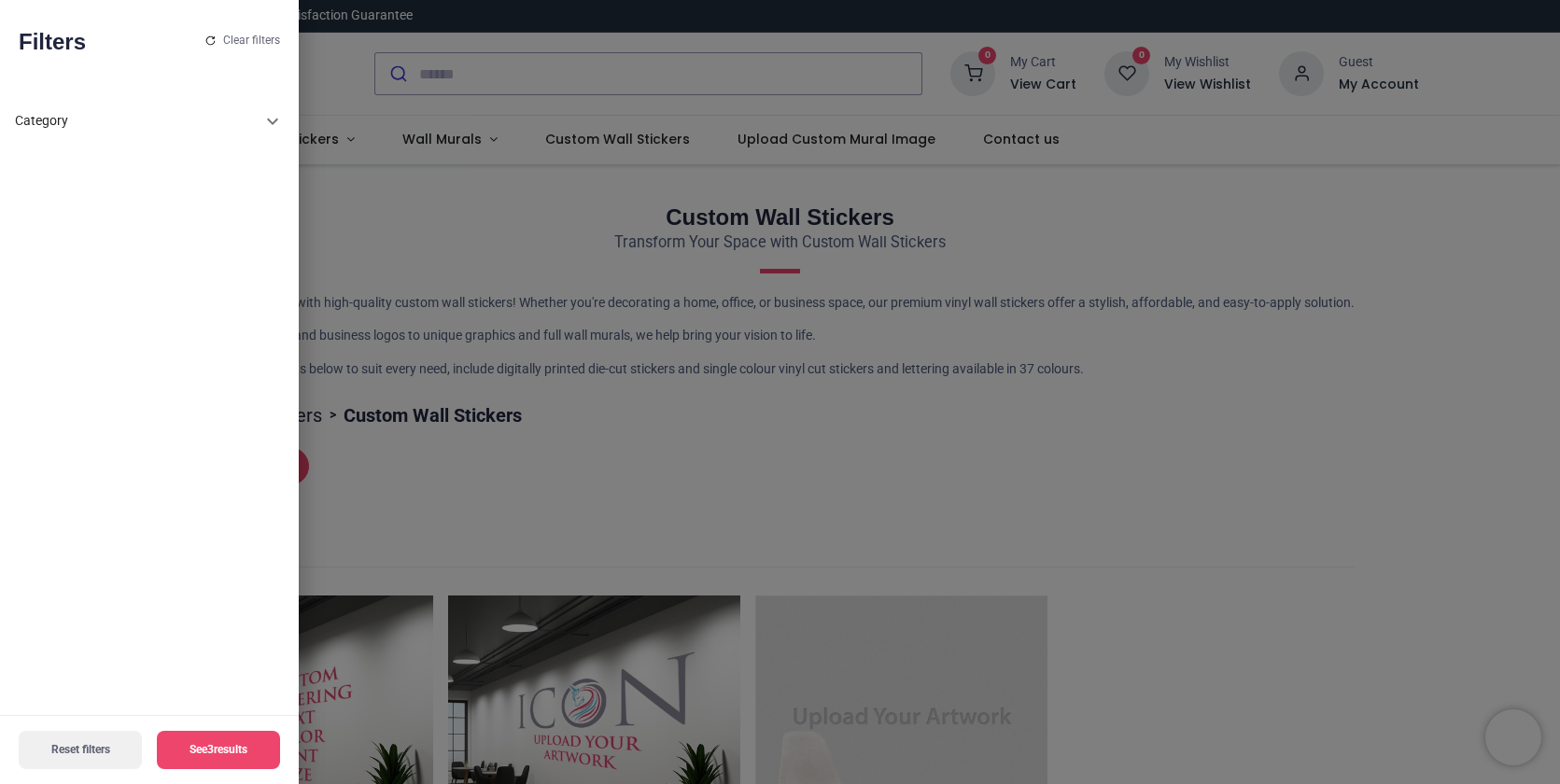
click at [271, 119] on icon at bounding box center [272, 120] width 22 height 22
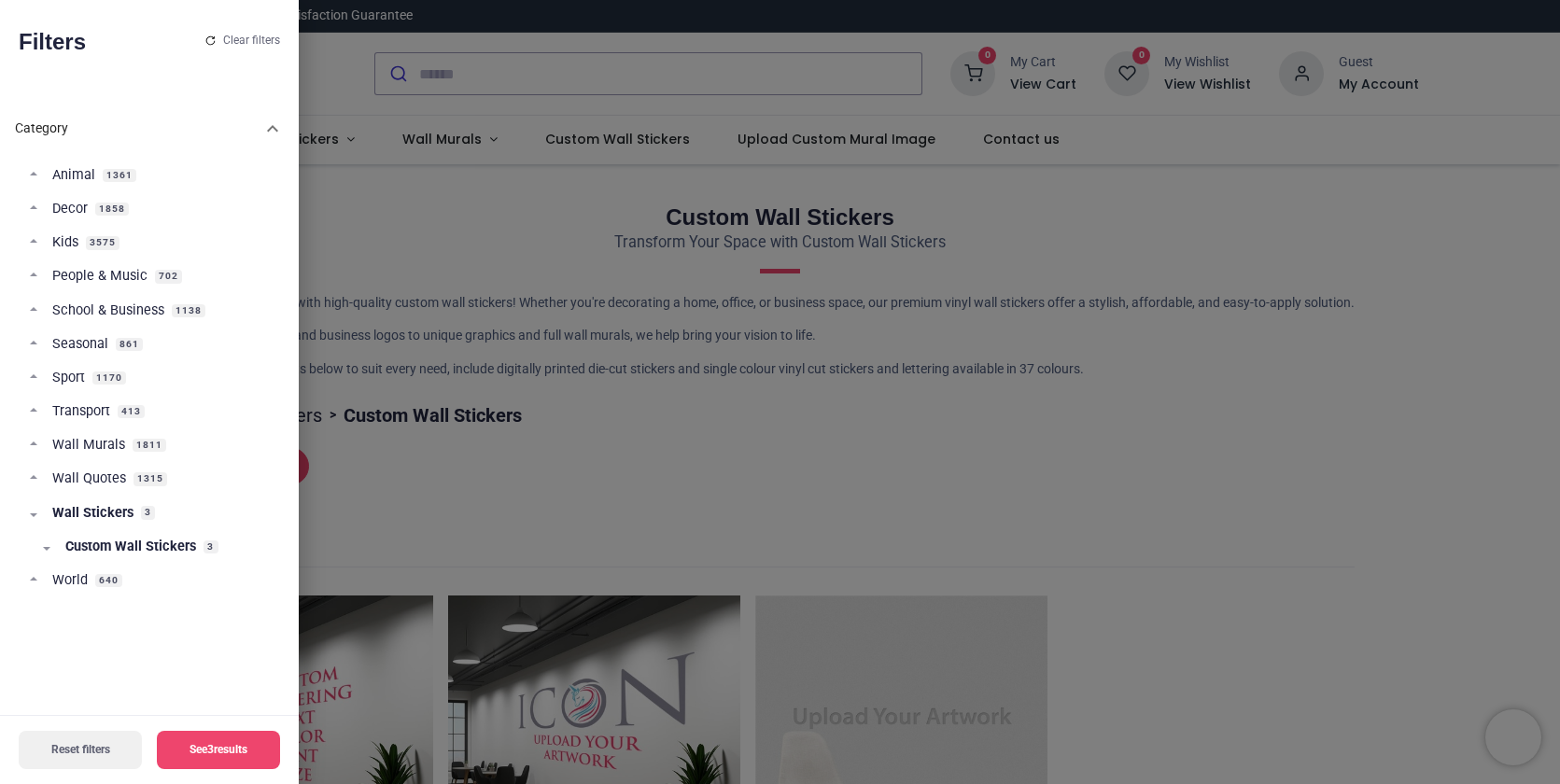
click at [116, 474] on span "Wall Quotes" at bounding box center [89, 479] width 74 height 19
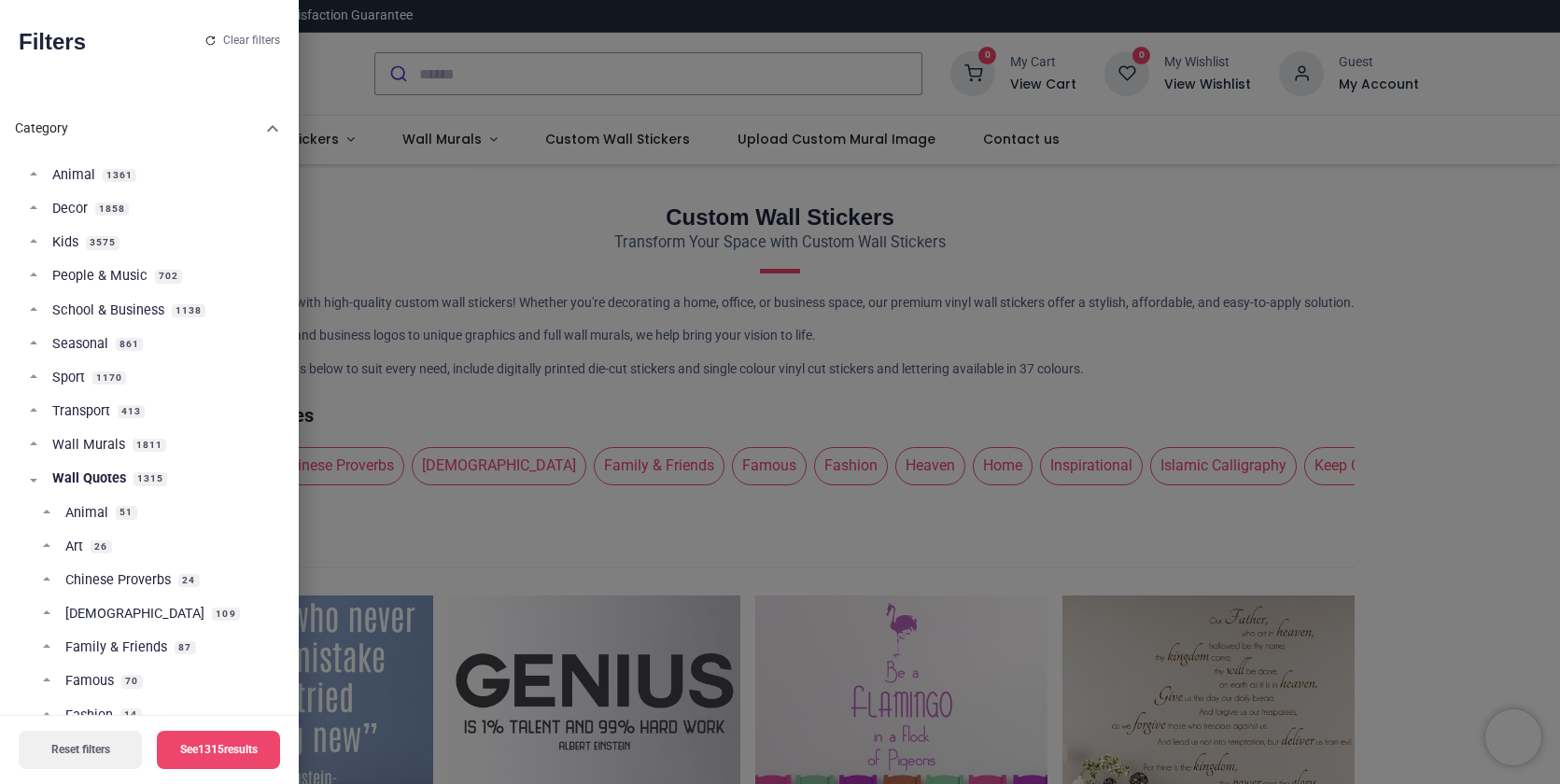
click at [113, 616] on span "[DEMOGRAPHIC_DATA]" at bounding box center [135, 614] width 139 height 19
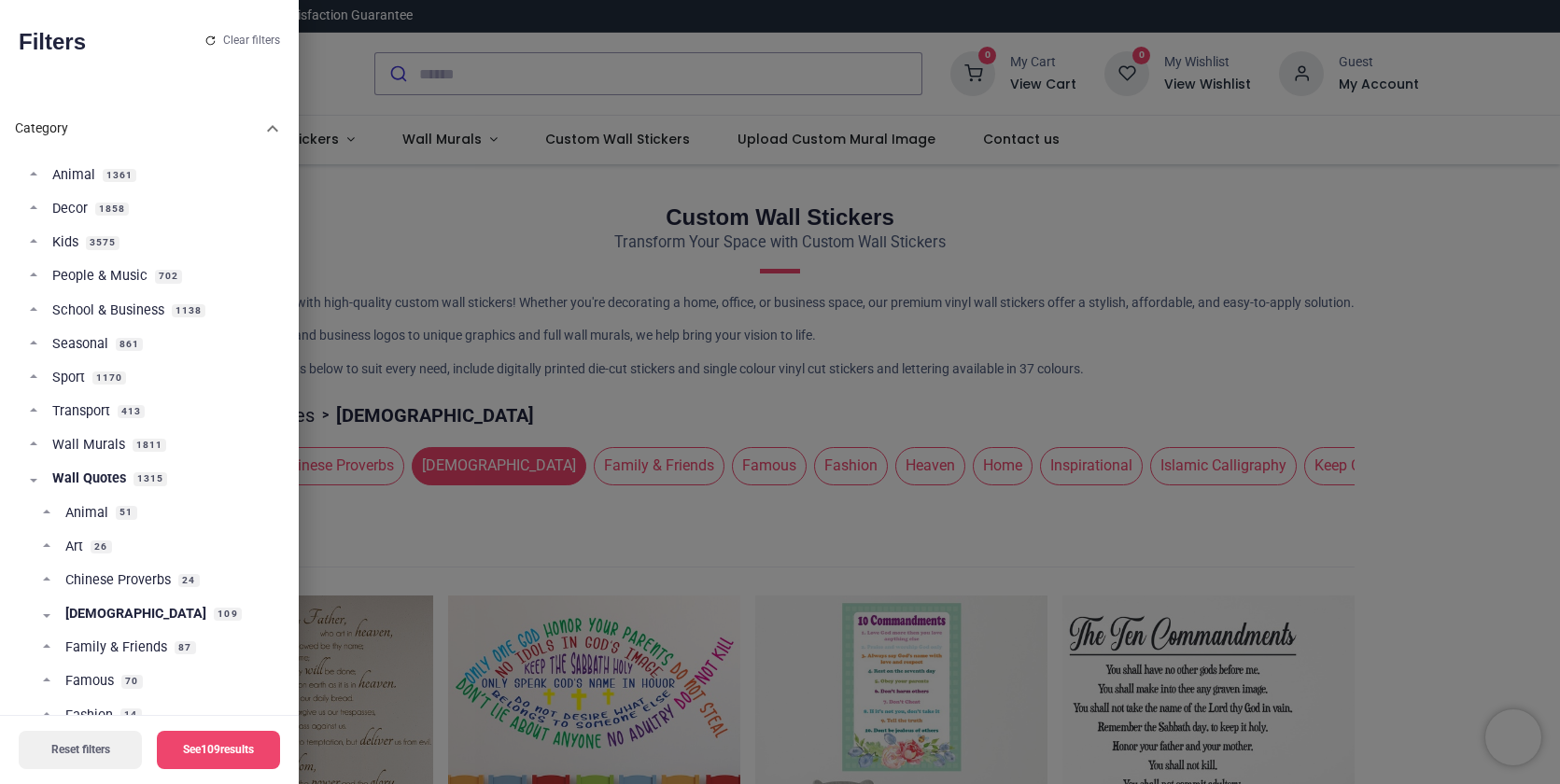
click at [243, 746] on button "See 109 results" at bounding box center [218, 750] width 123 height 38
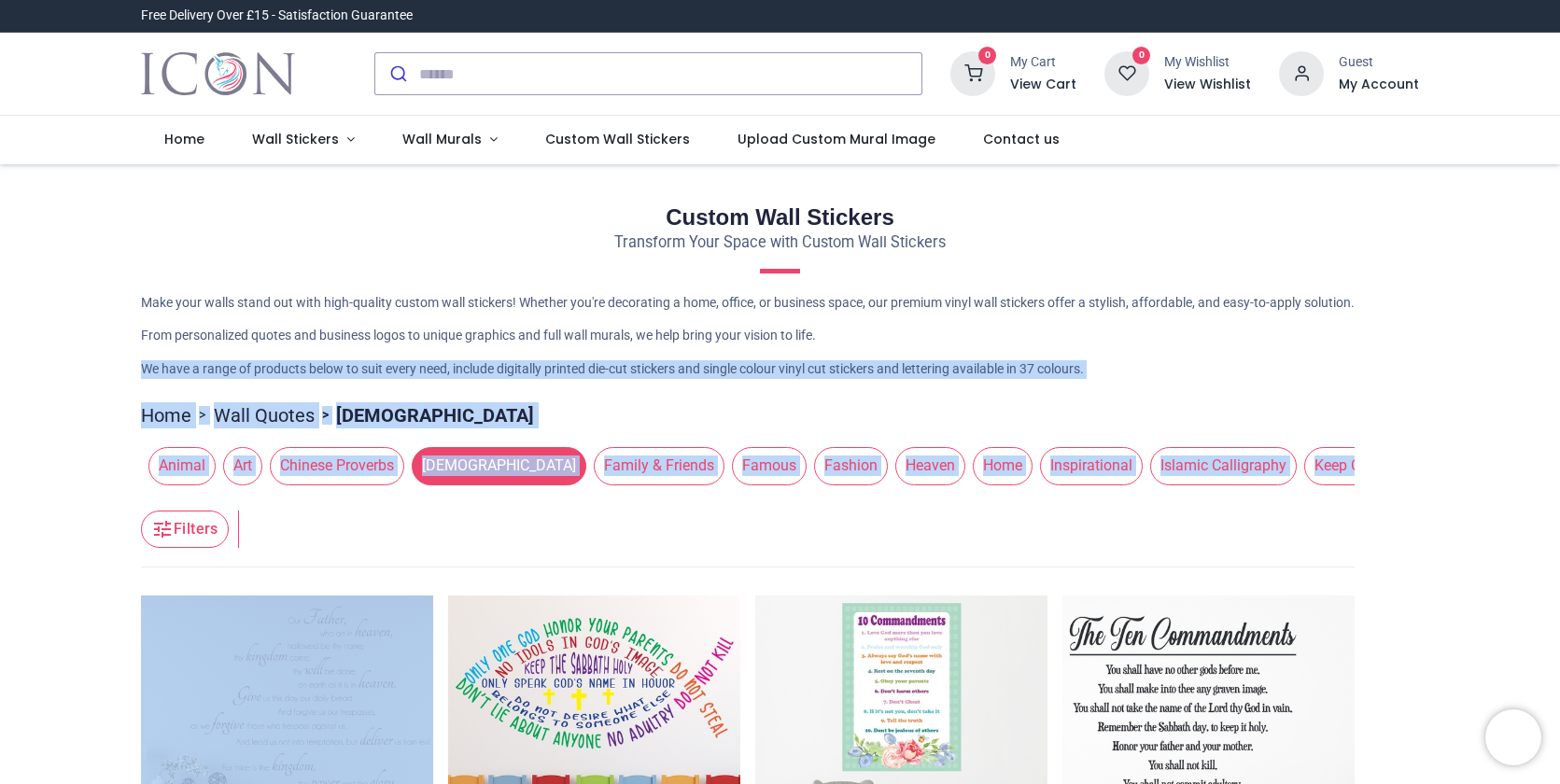
drag, startPoint x: 77, startPoint y: 389, endPoint x: 79, endPoint y: 471, distance: 82.0
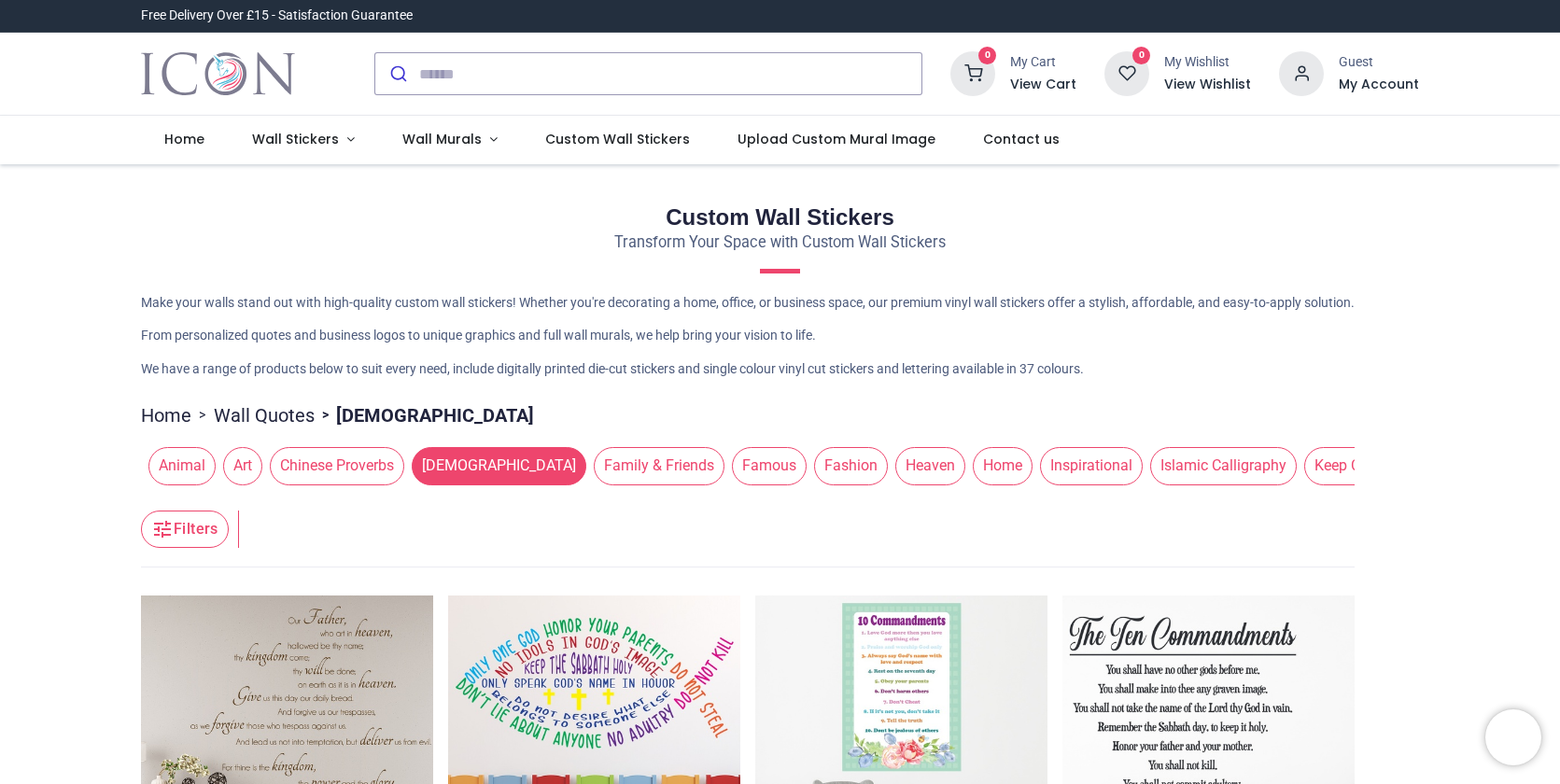
drag, startPoint x: 75, startPoint y: 276, endPoint x: 68, endPoint y: 269, distance: 9.9
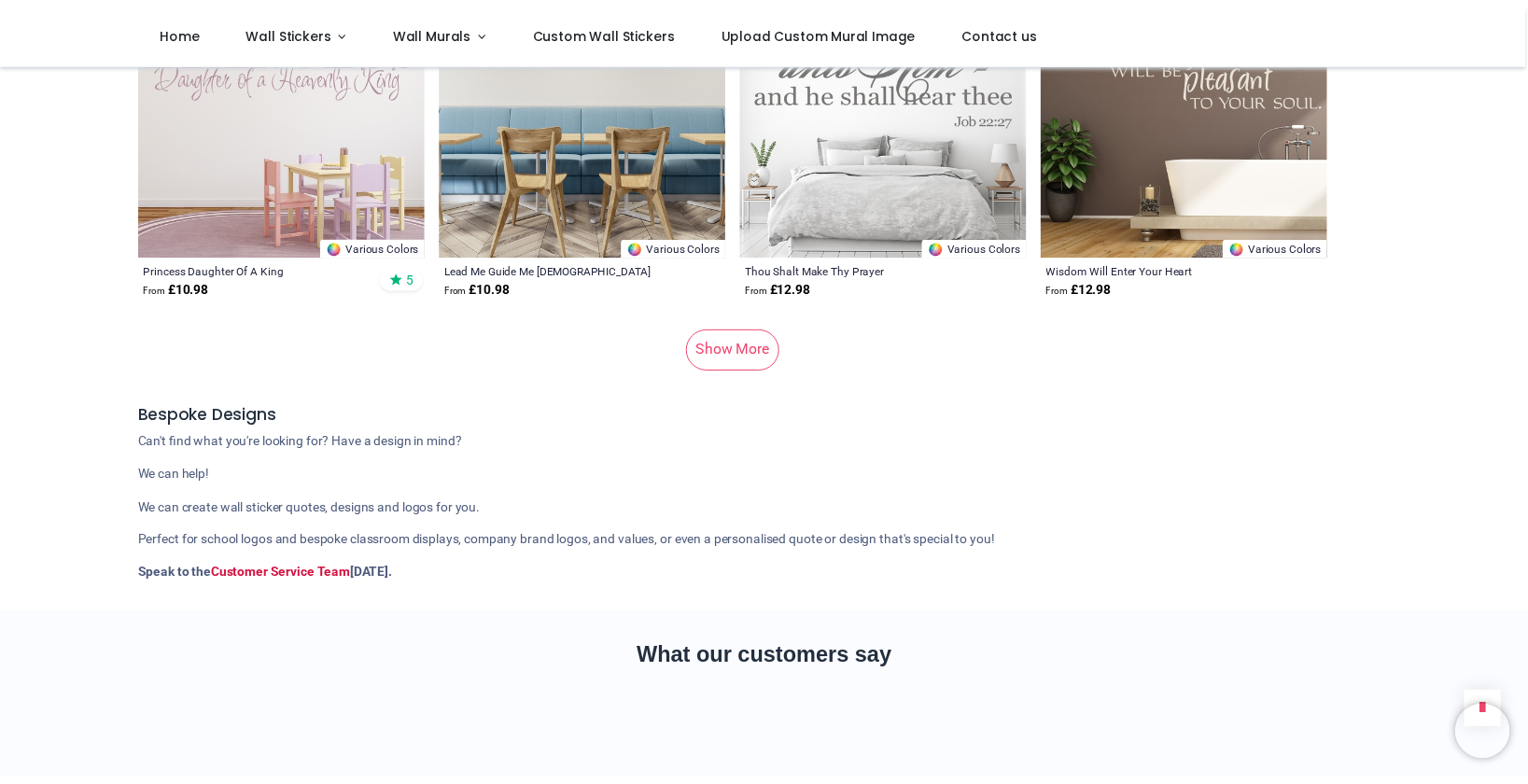
scroll to position [5736, 0]
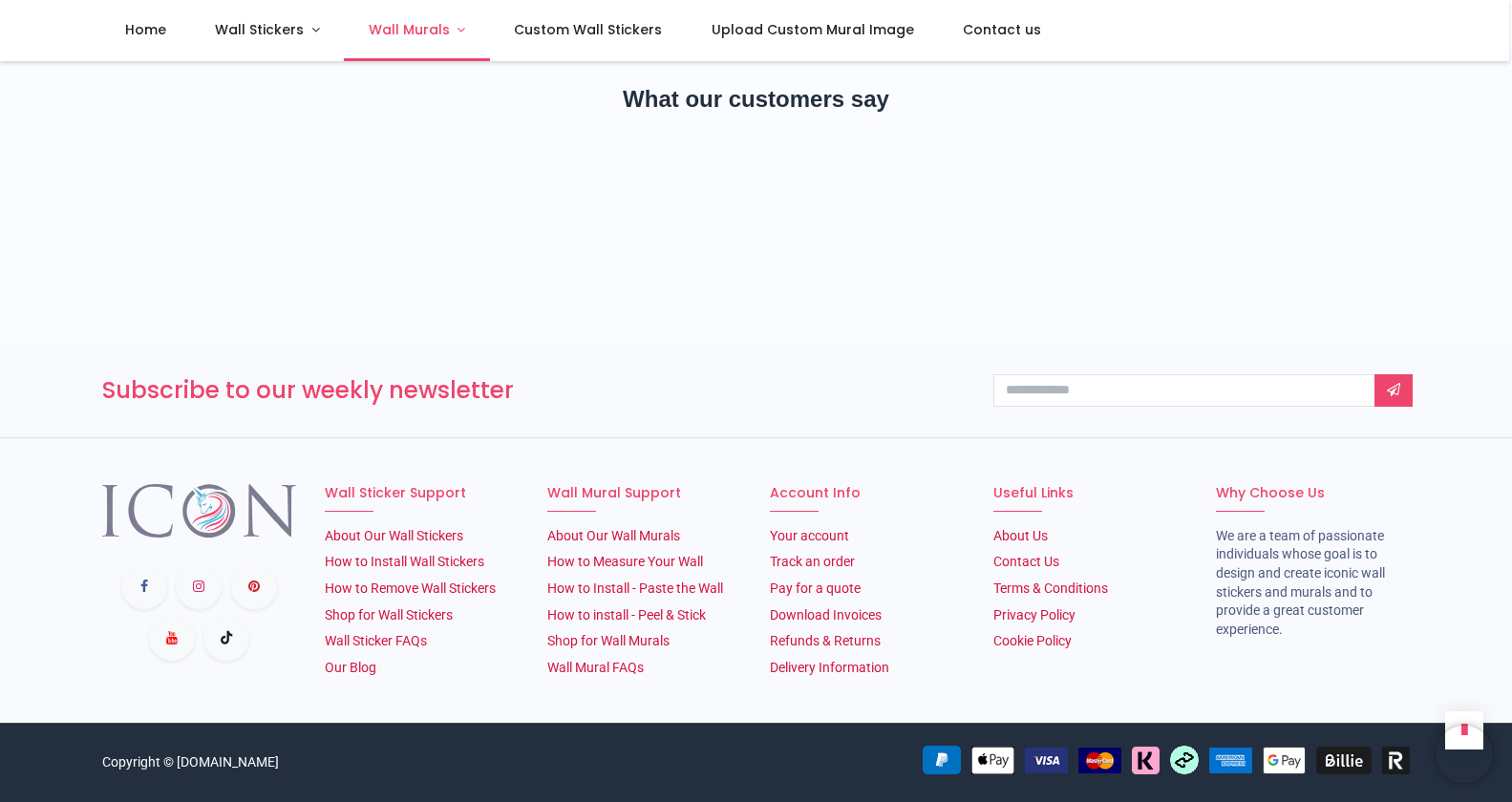
scroll to position [1569, 0]
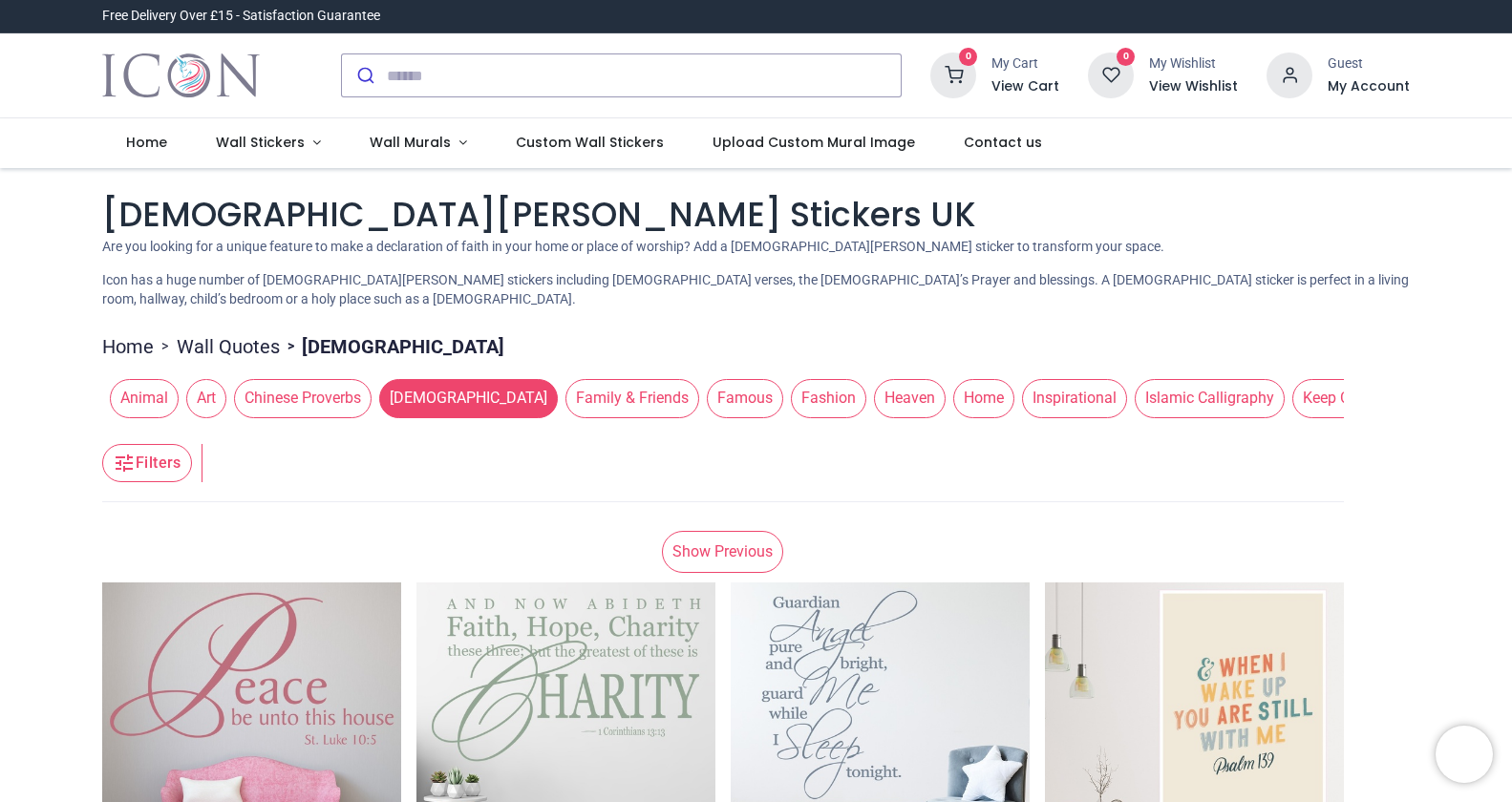
click at [379, 399] on span "[DEMOGRAPHIC_DATA]" at bounding box center [468, 398] width 179 height 38
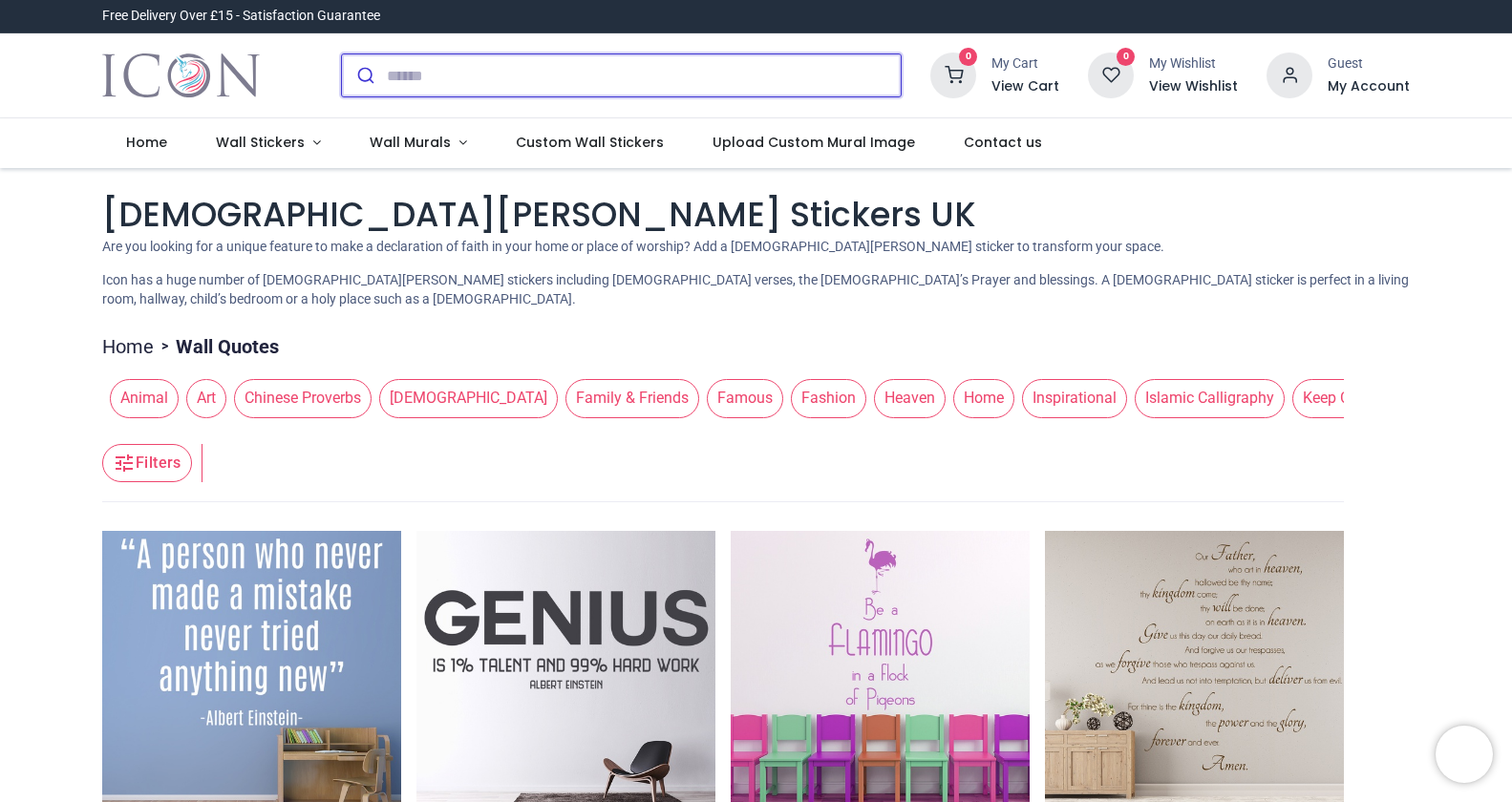
click at [418, 78] on input "search" at bounding box center [644, 75] width 514 height 42
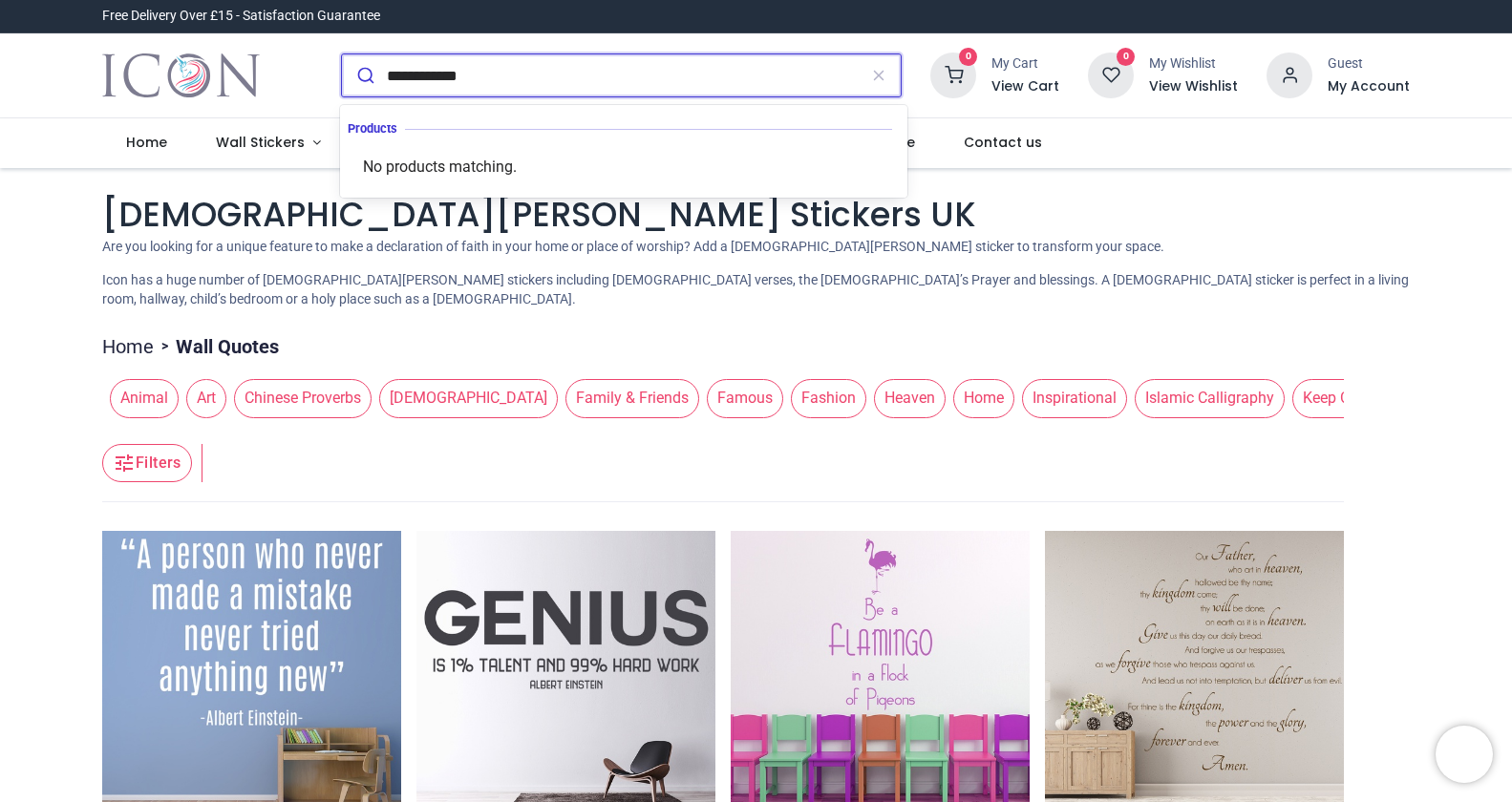
type input "**********"
